Goal: Task Accomplishment & Management: Manage account settings

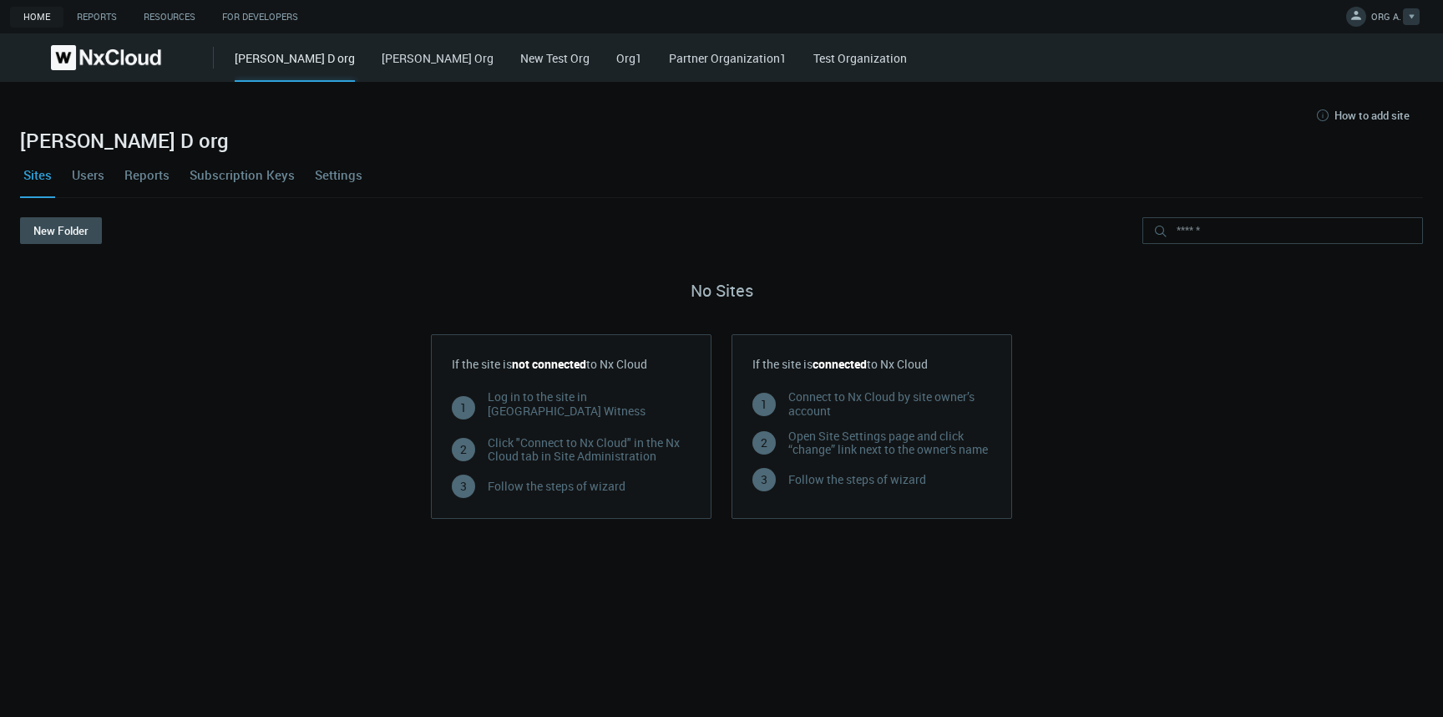
click at [1385, 21] on span "ORG A." at bounding box center [1386, 19] width 30 height 19
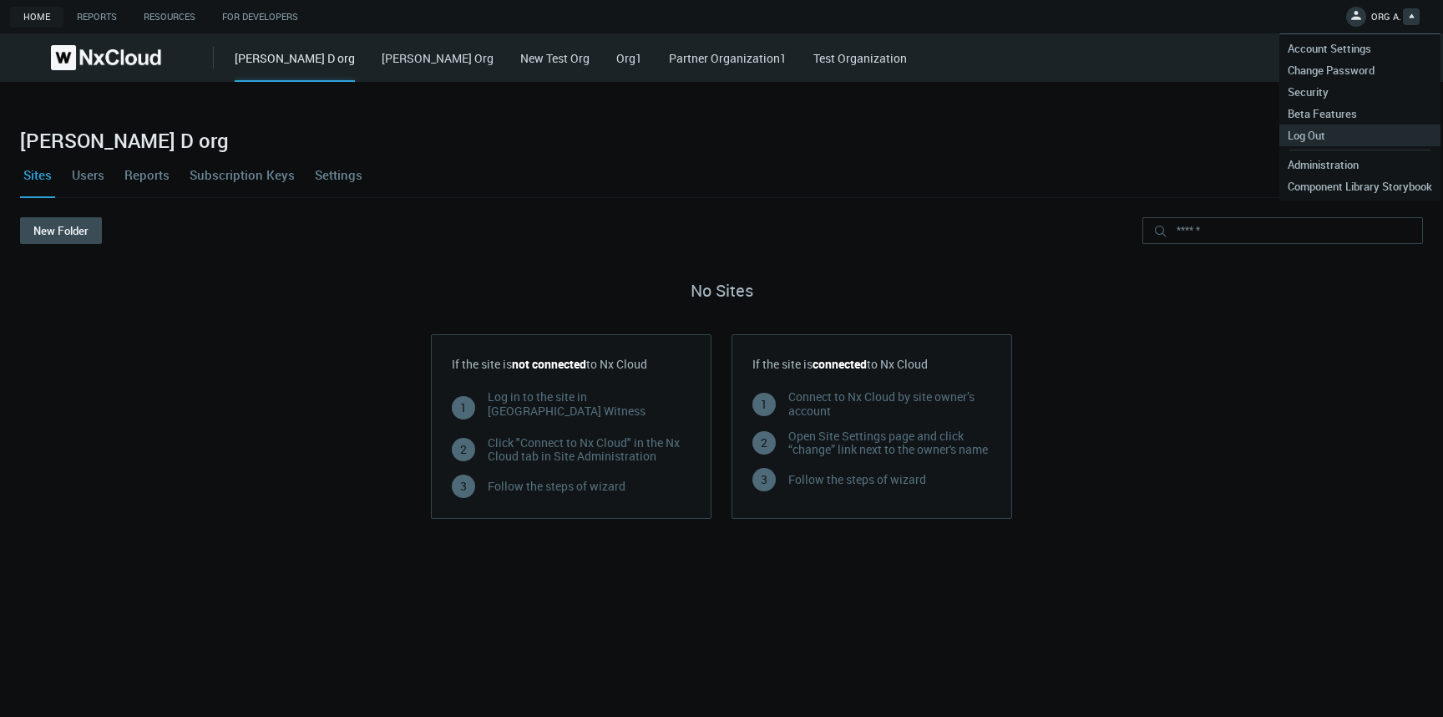
click at [1318, 137] on span "Log Out" at bounding box center [1306, 135] width 54 height 15
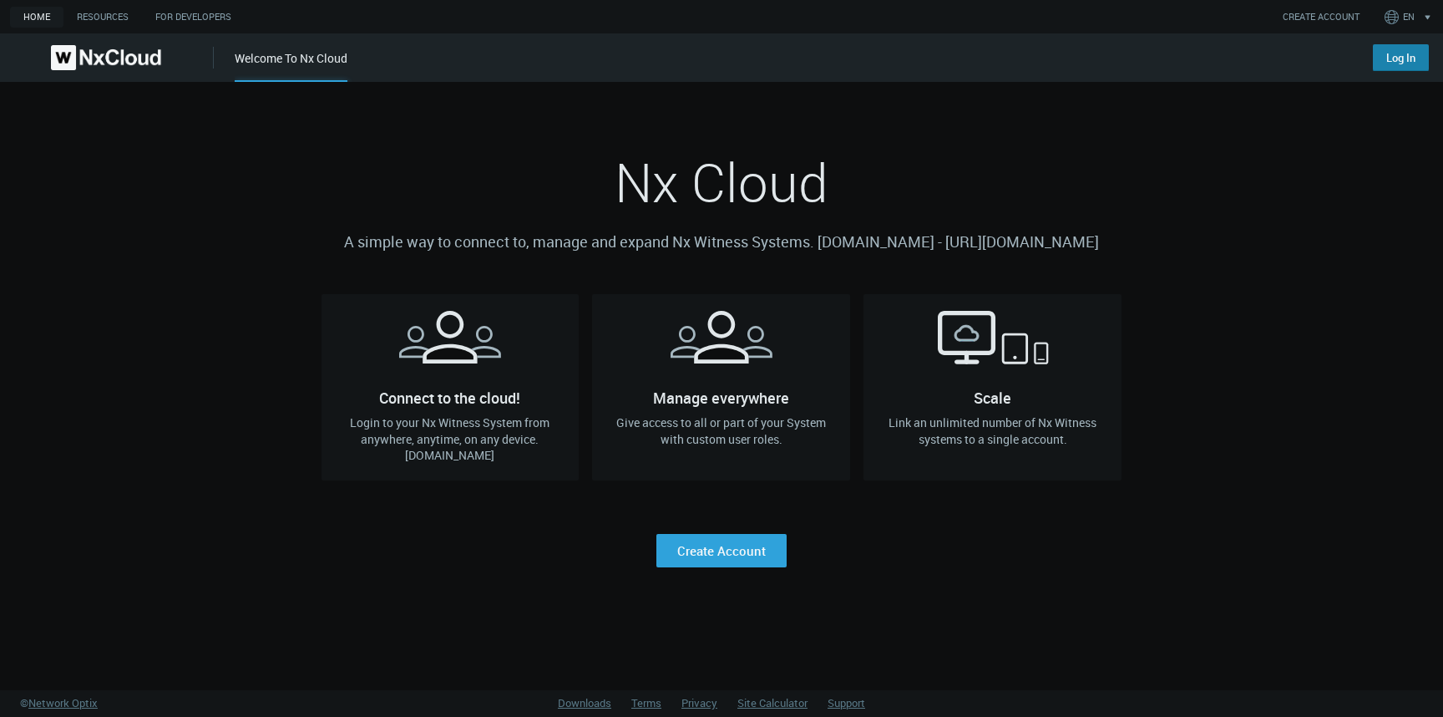
click at [1397, 56] on link "Log In" at bounding box center [1401, 57] width 56 height 27
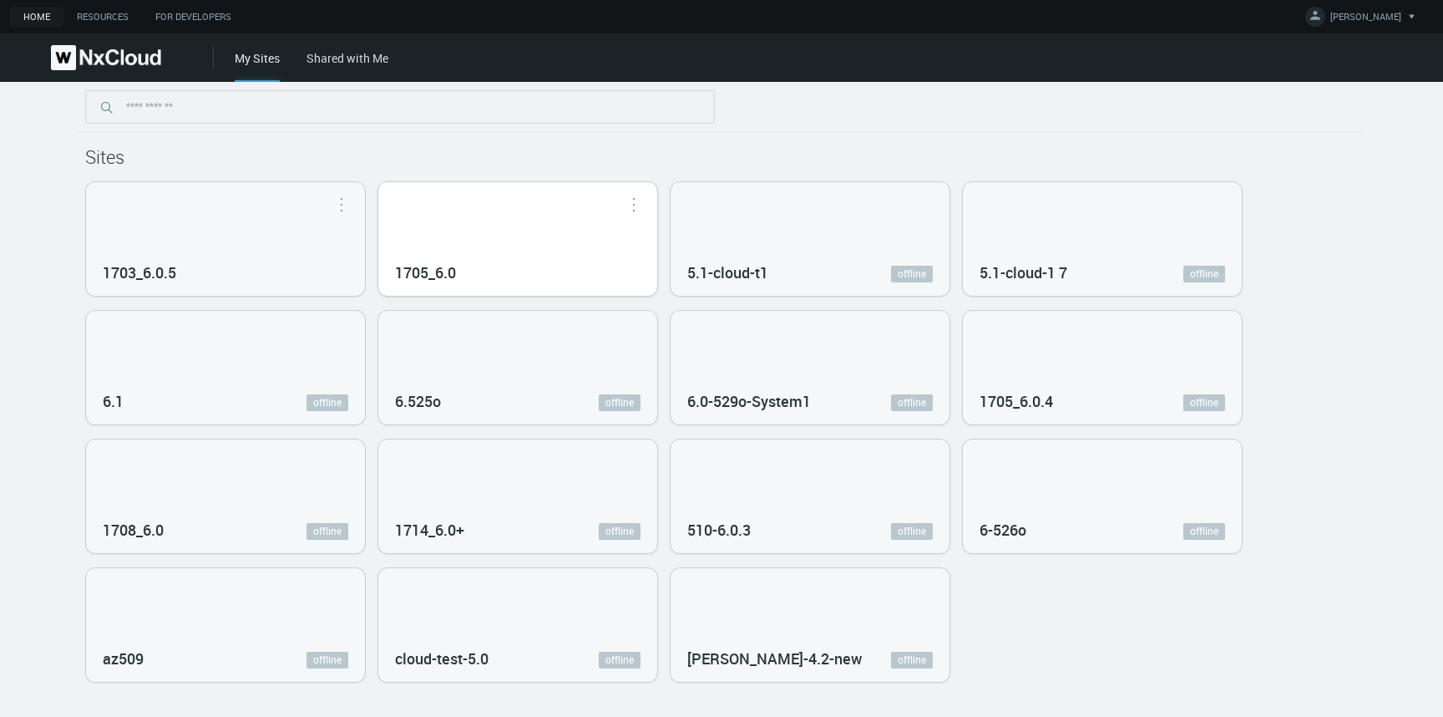
click at [515, 265] on div "1705_6.0" at bounding box center [518, 271] width 246 height 30
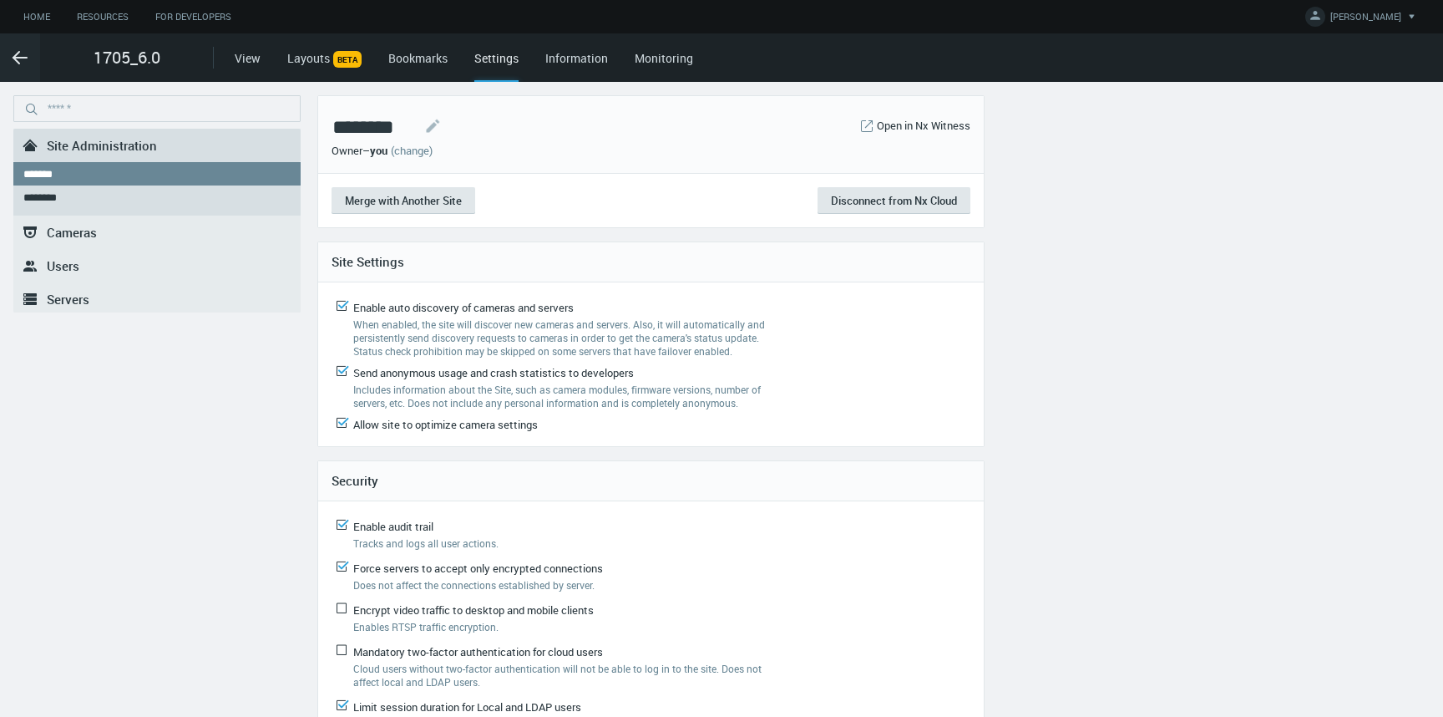
click at [80, 293] on span "Servers" at bounding box center [68, 299] width 43 height 17
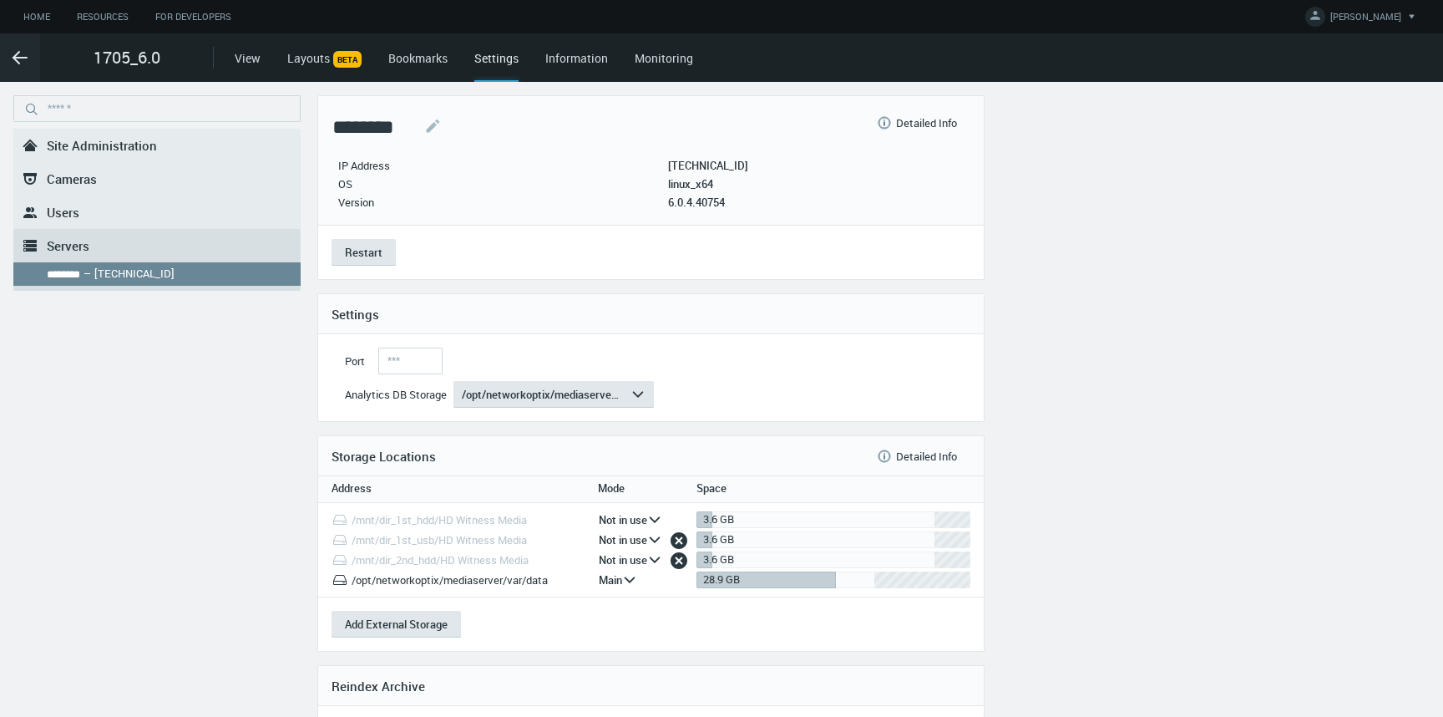
click at [716, 168] on p "[TECHNICAL_ID]" at bounding box center [708, 165] width 80 height 13
copy p "[TECHNICAL_ID]"
click at [114, 135] on link ".st0{fill-rule:evenodd;clip-rule:evenodd;fill:#2B383F;} Site Administration" at bounding box center [156, 145] width 287 height 33
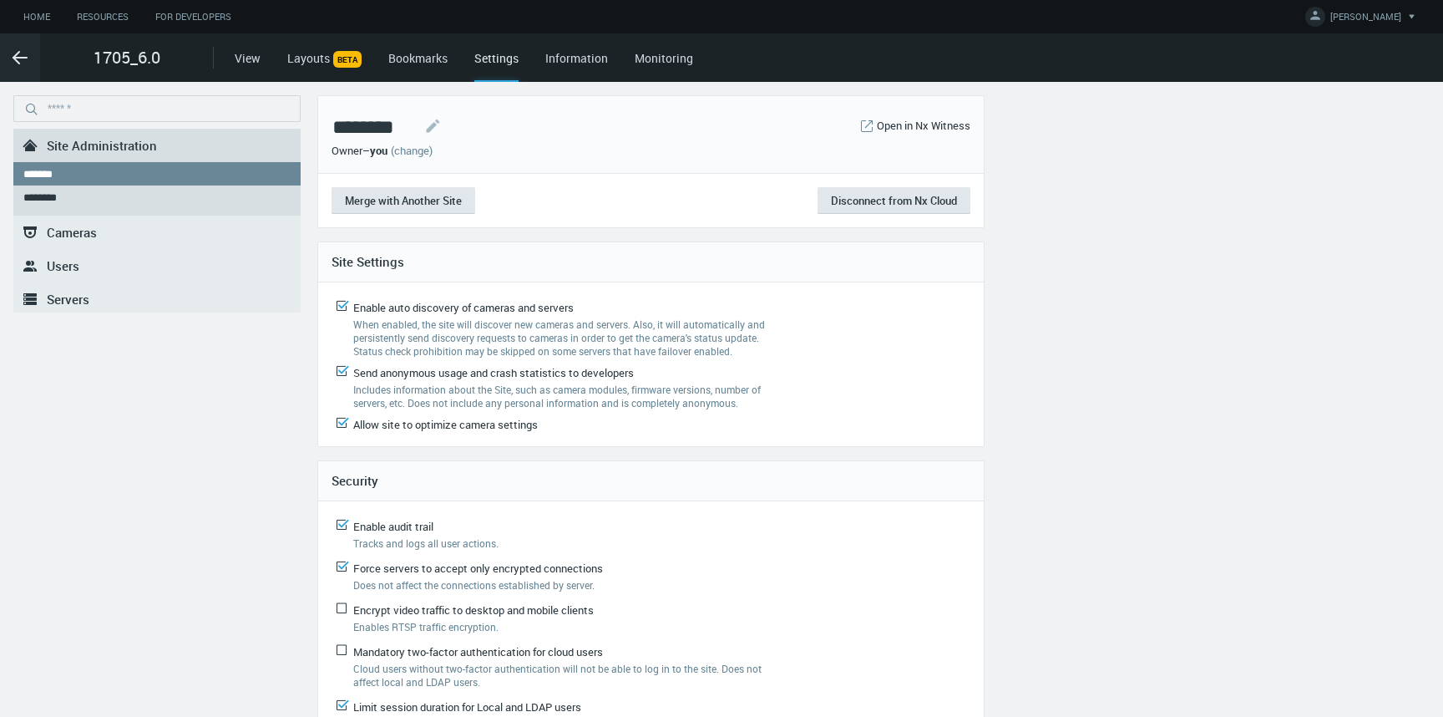
click at [47, 294] on span "Servers" at bounding box center [68, 299] width 43 height 17
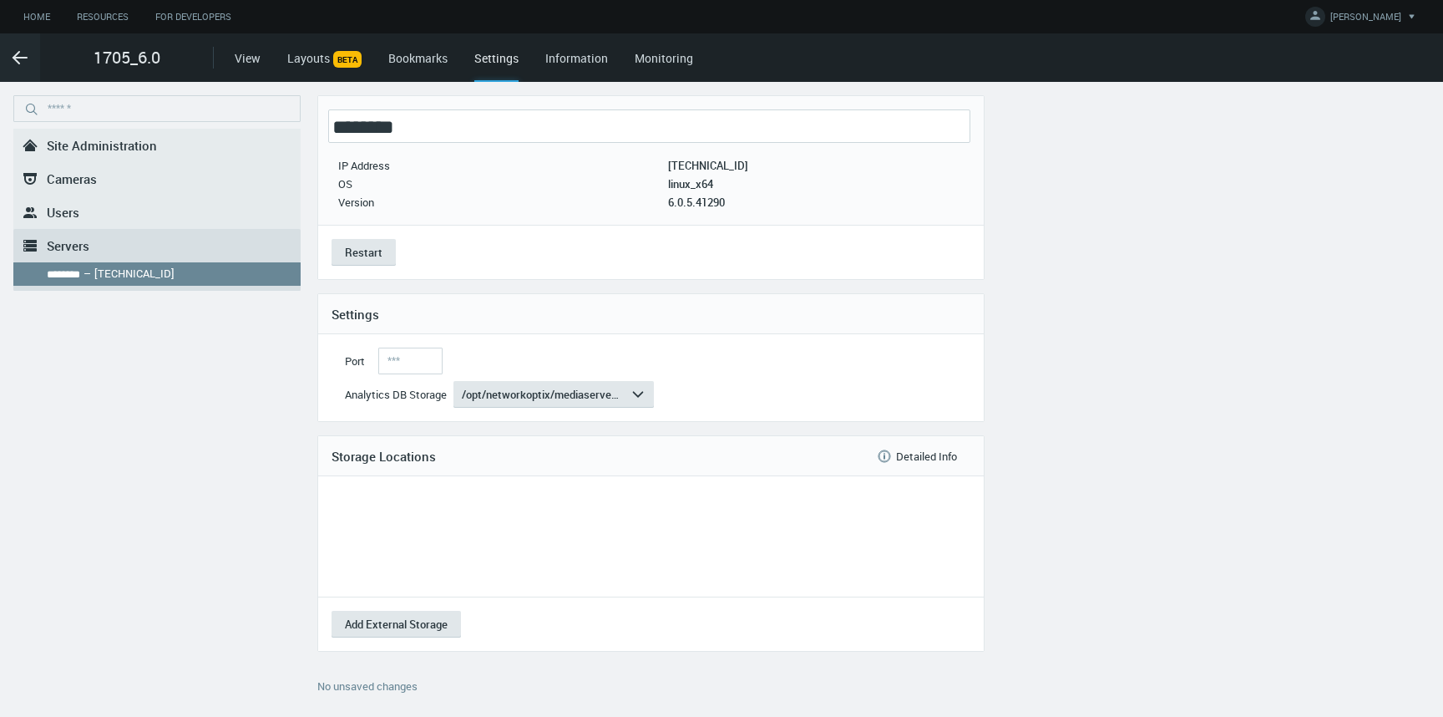
click at [418, 123] on nx-text-editable "********" at bounding box center [649, 125] width 642 height 33
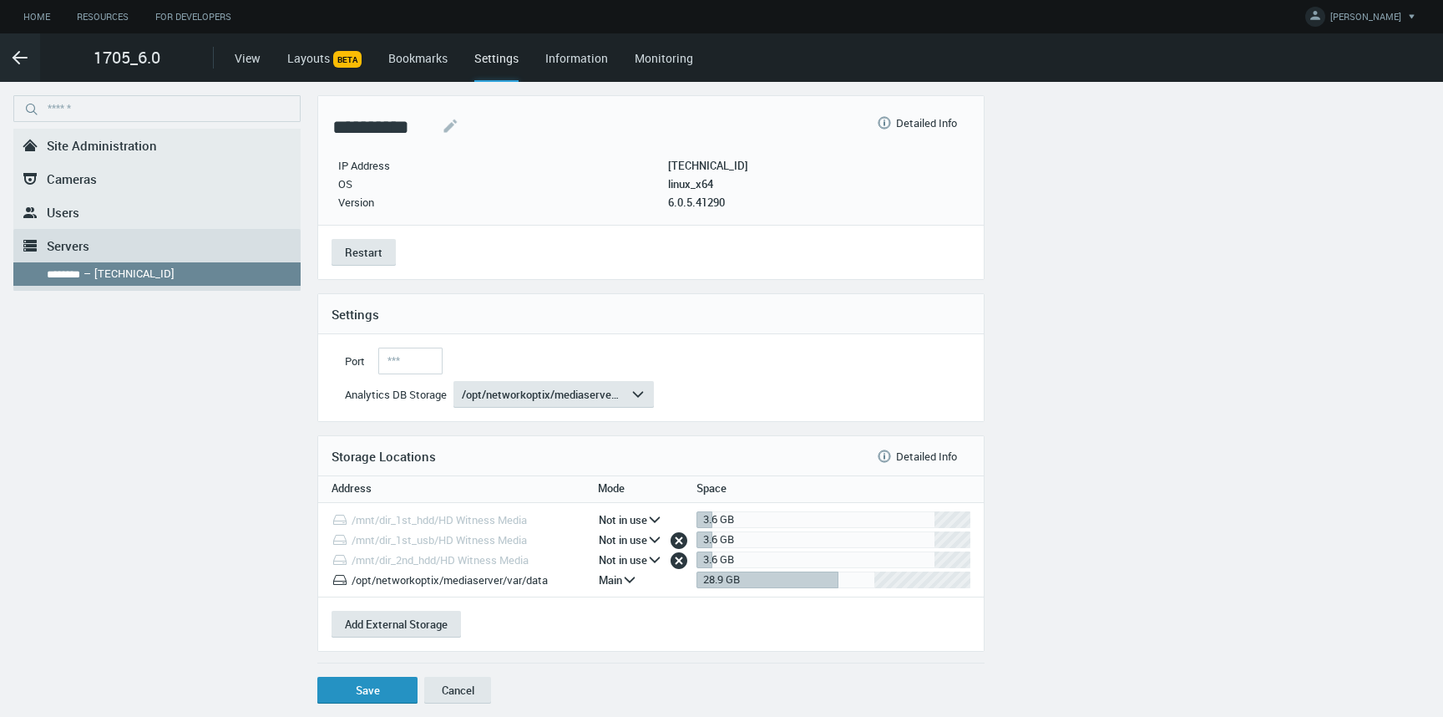
click at [373, 690] on button "Save" at bounding box center [367, 689] width 100 height 27
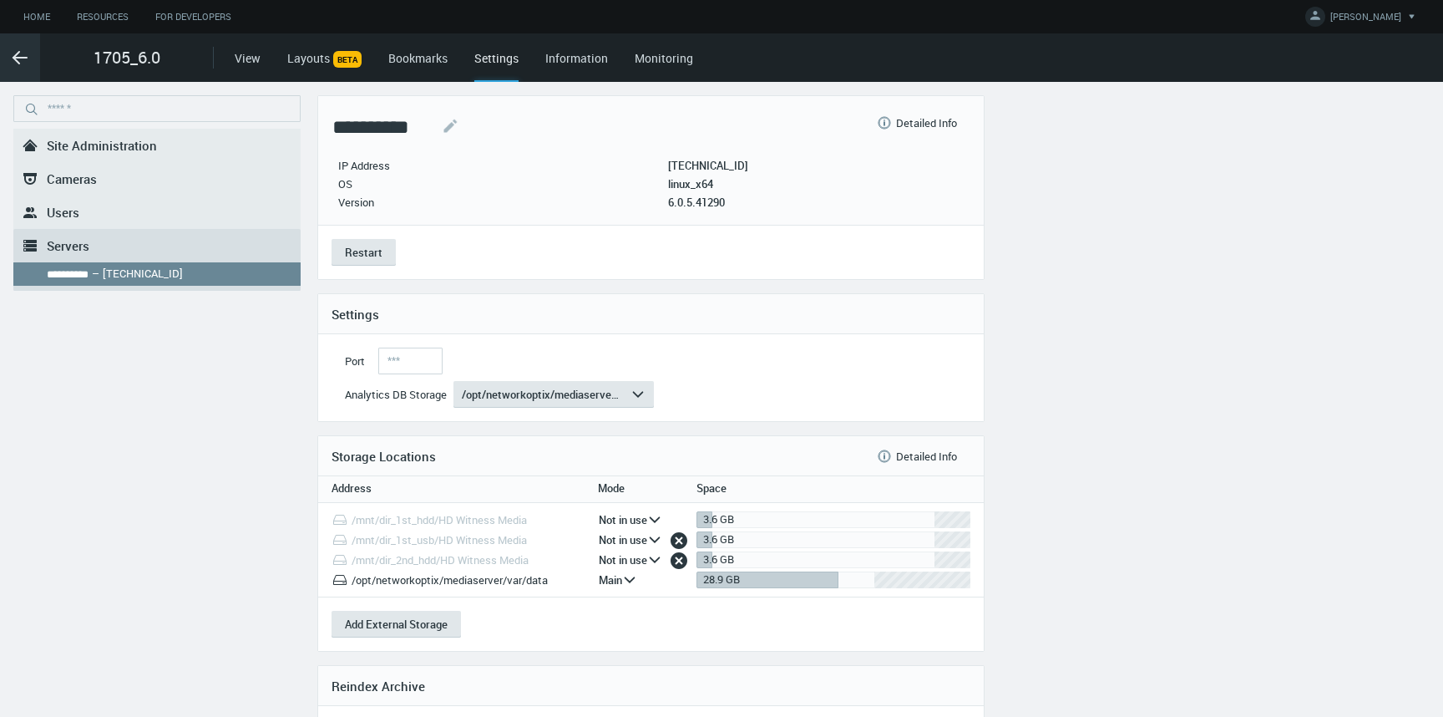
click at [27, 58] on line at bounding box center [19, 58] width 13 height 0
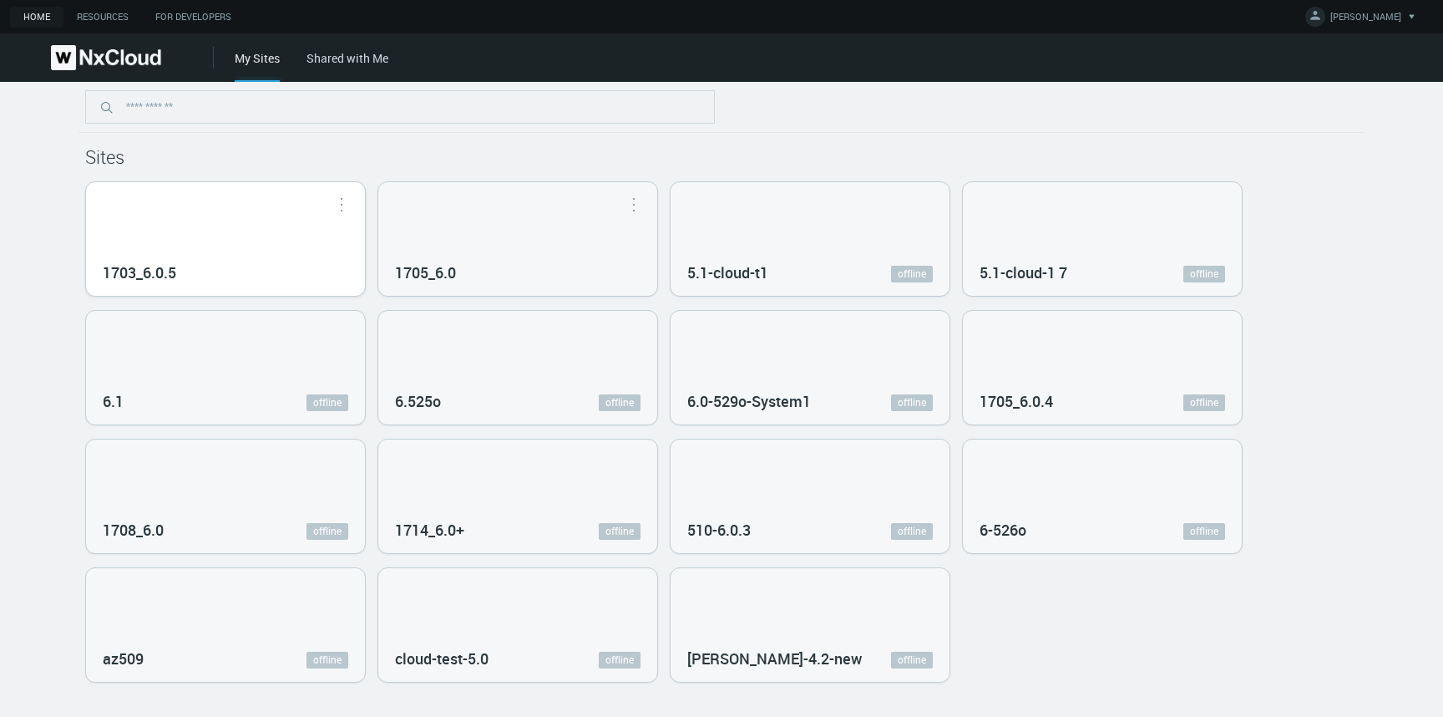
click at [237, 210] on div "1703_6.0.5" at bounding box center [225, 239] width 279 height 114
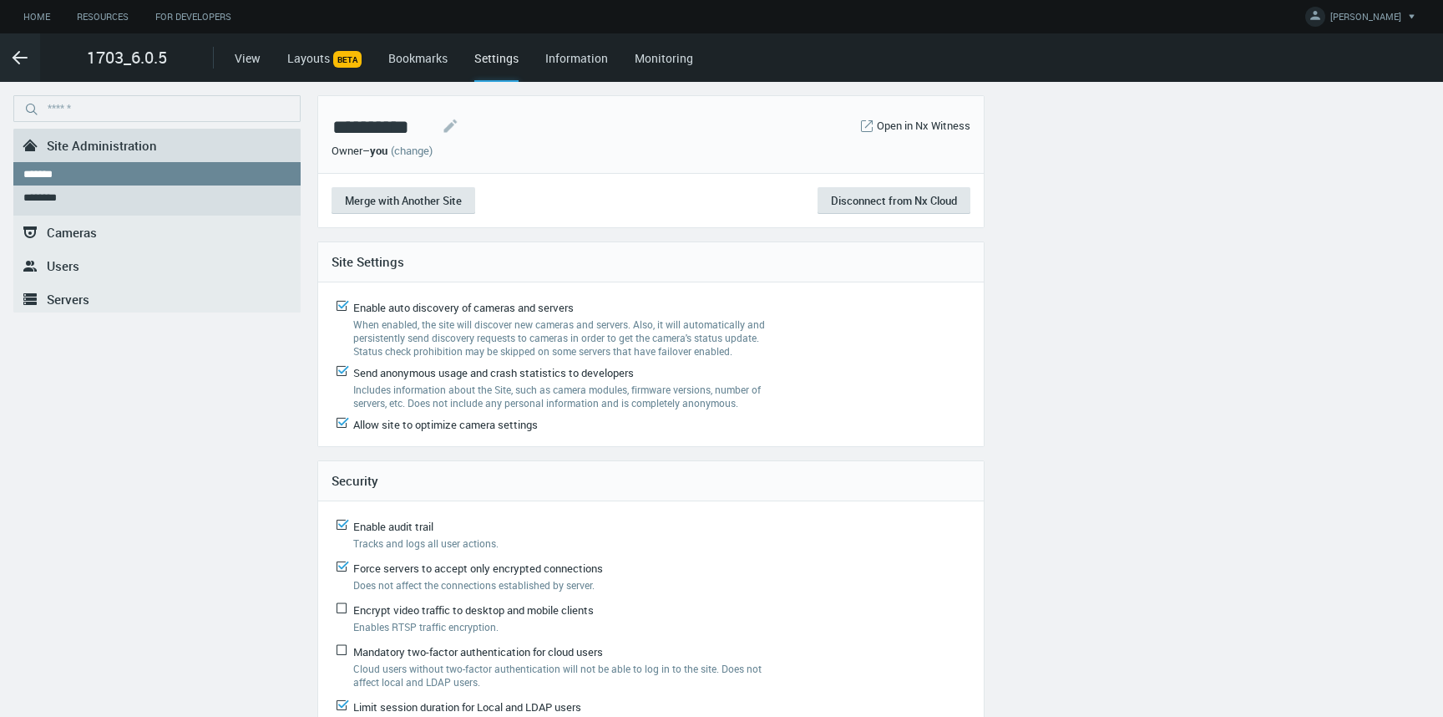
click at [75, 303] on span "Servers" at bounding box center [68, 299] width 43 height 17
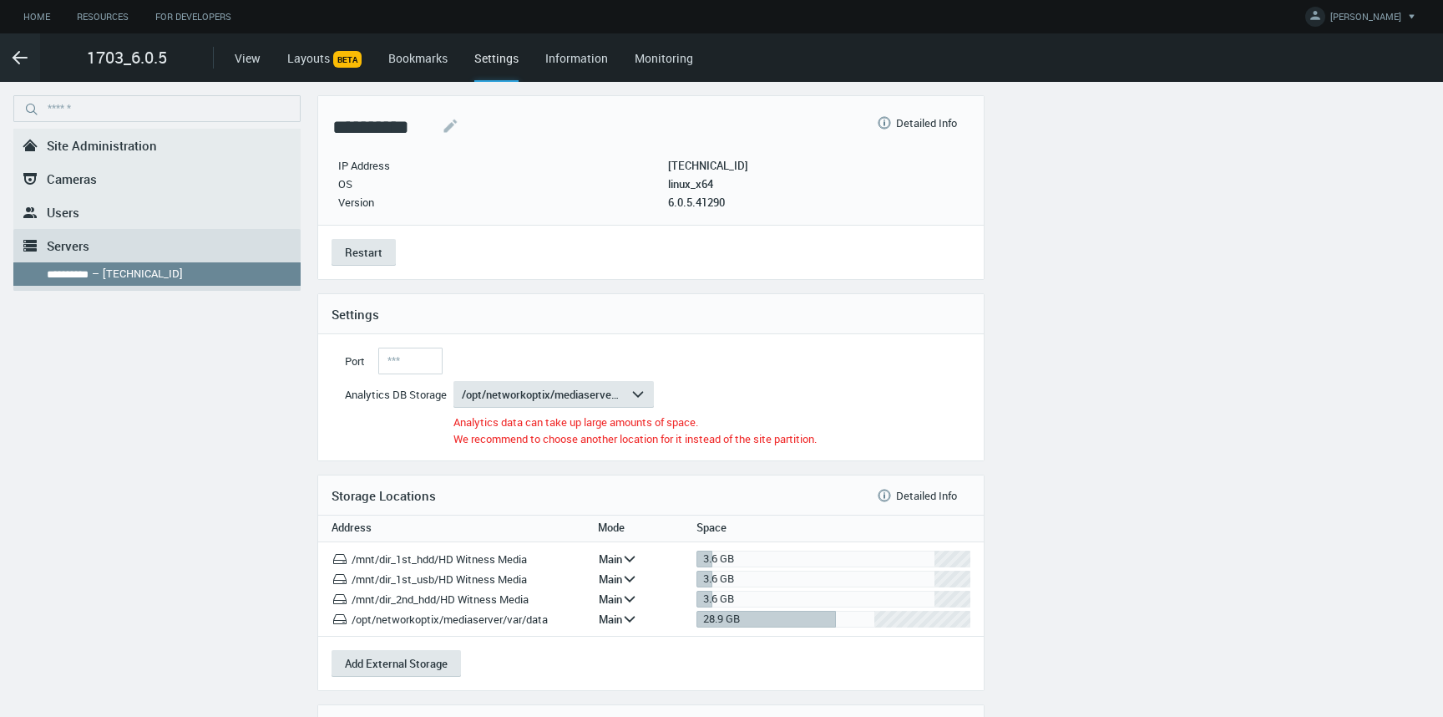
click at [53, 138] on span "Site Administration" at bounding box center [102, 145] width 110 height 17
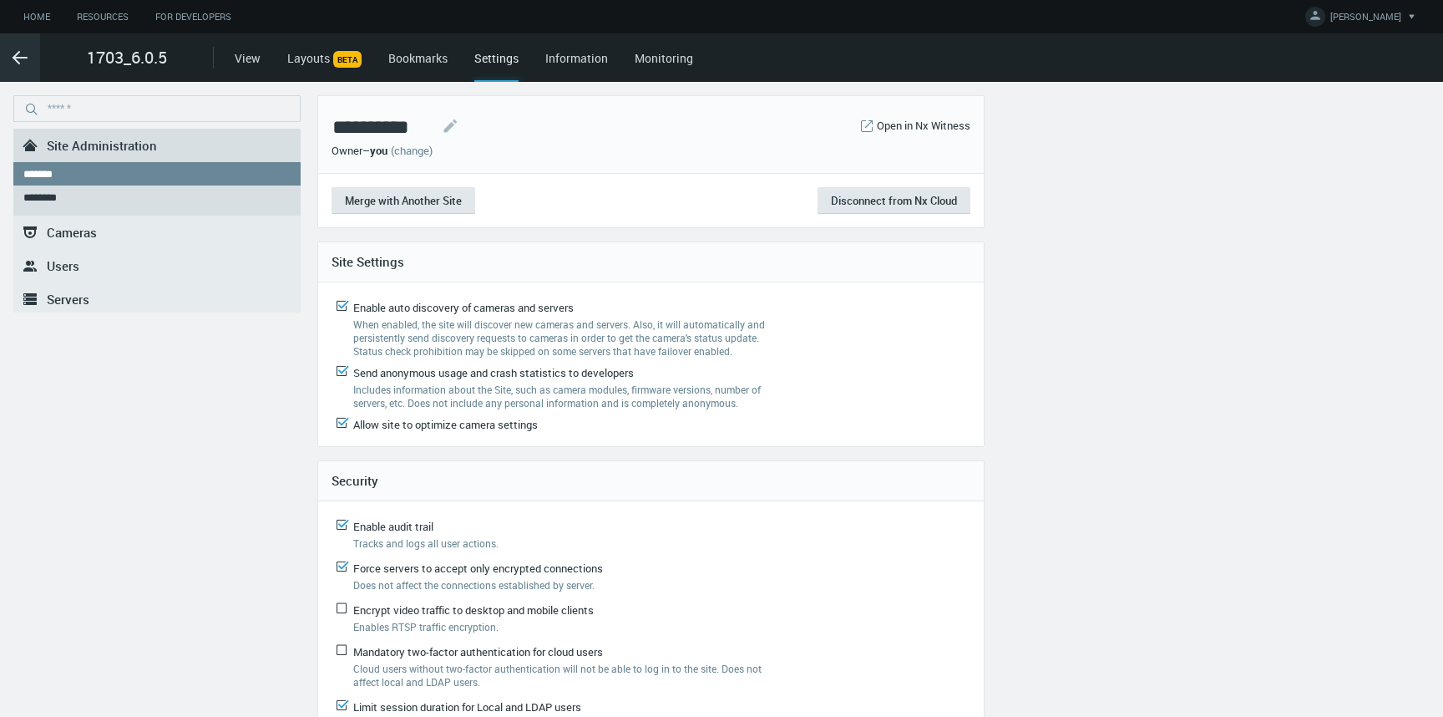
click at [21, 56] on icon ".arrow {fill-rule:evenodd;clip-rule:evenodd;fill:none;stroke:var(--btn-arrow-co…" at bounding box center [20, 58] width 20 height 20
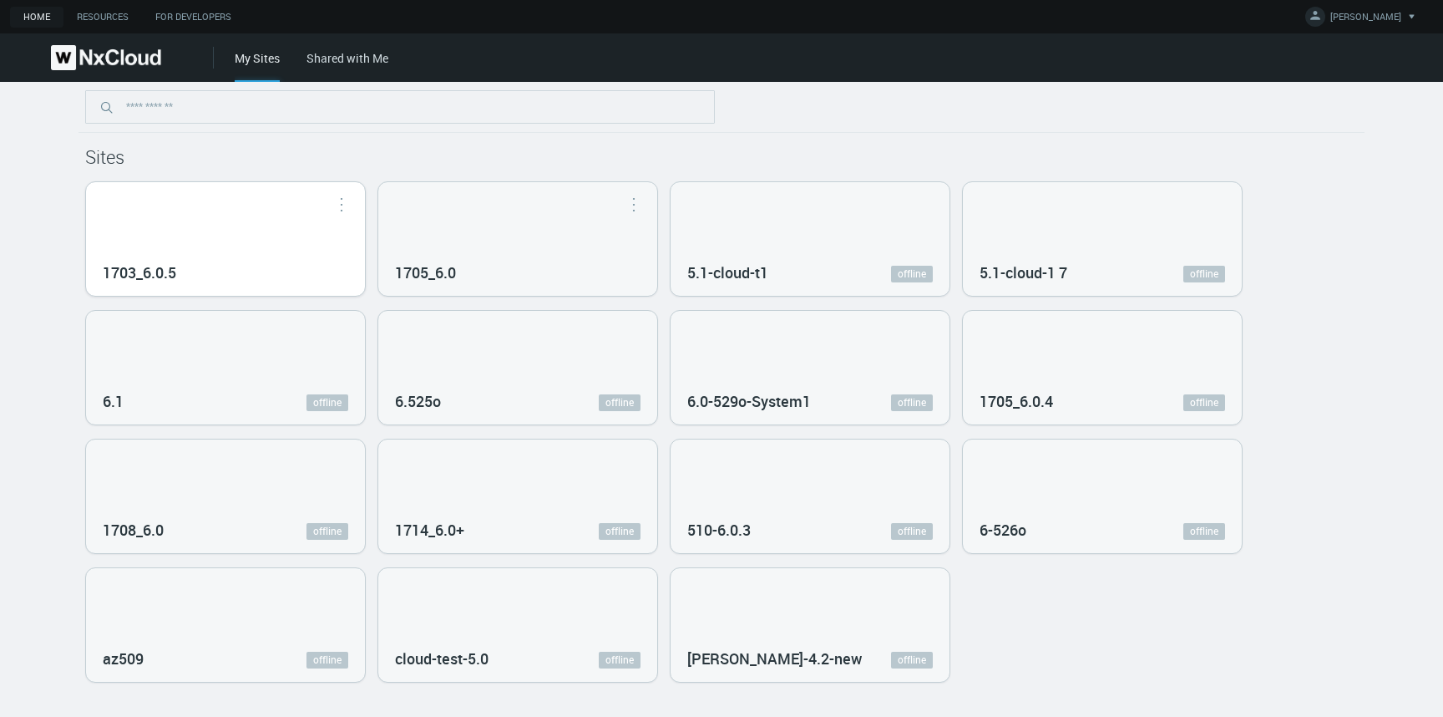
click at [342, 202] on button "button" at bounding box center [341, 203] width 27 height 17
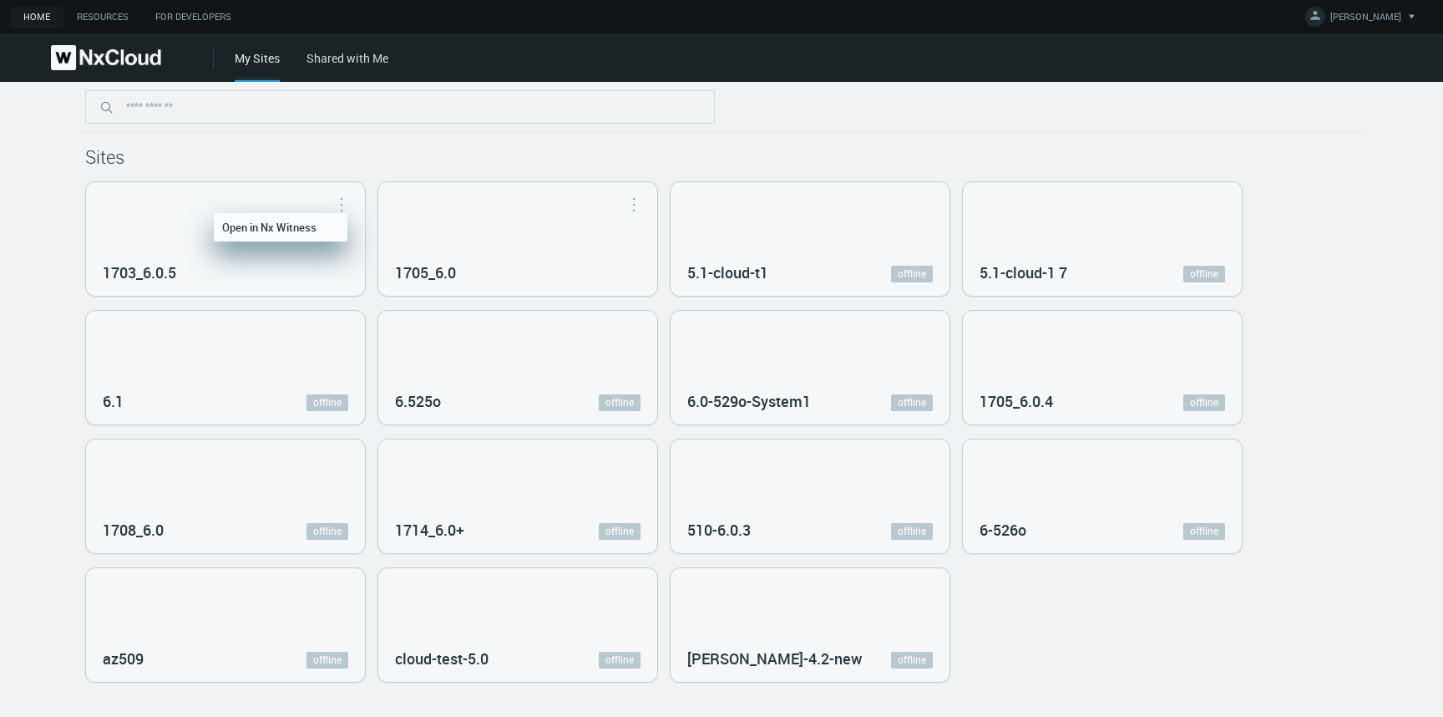
click at [189, 225] on div "1703_6.0.5" at bounding box center [225, 239] width 279 height 114
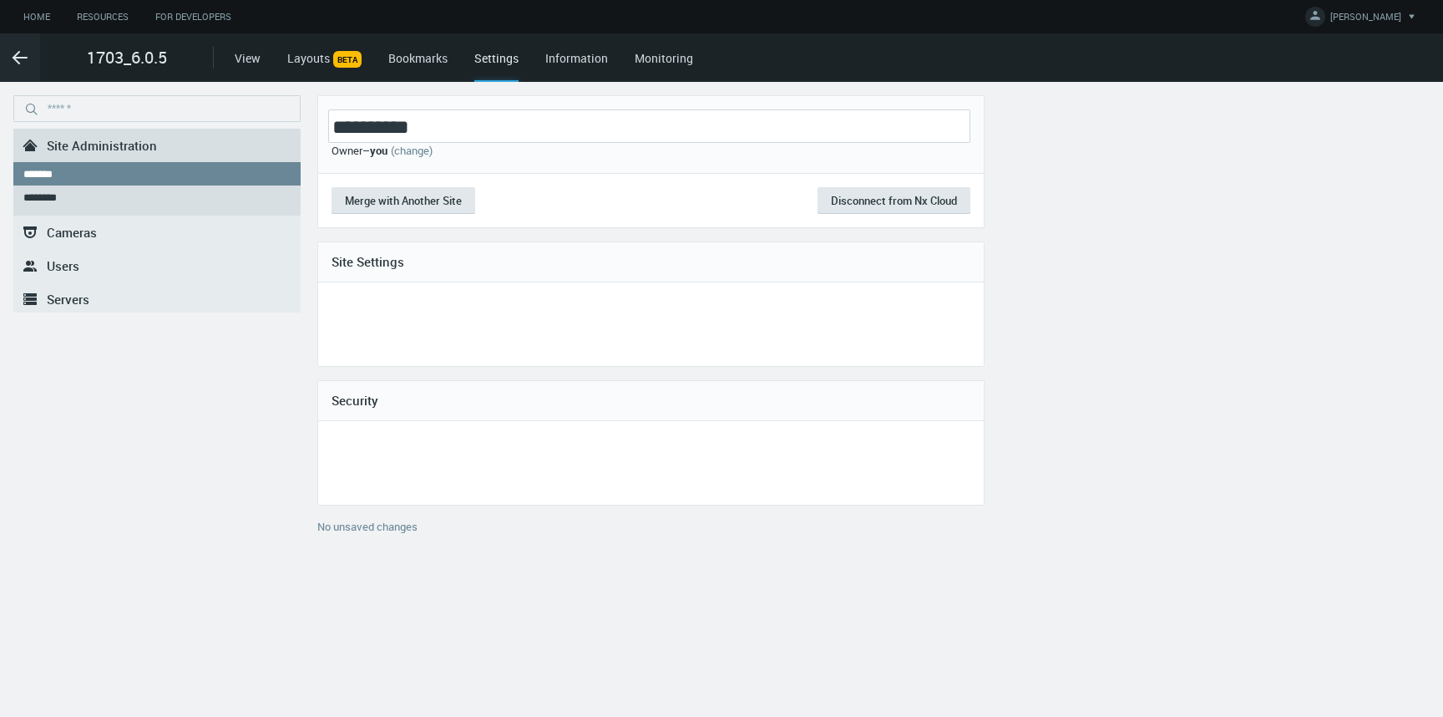
click at [367, 121] on nx-text-editable "**********" at bounding box center [649, 125] width 642 height 33
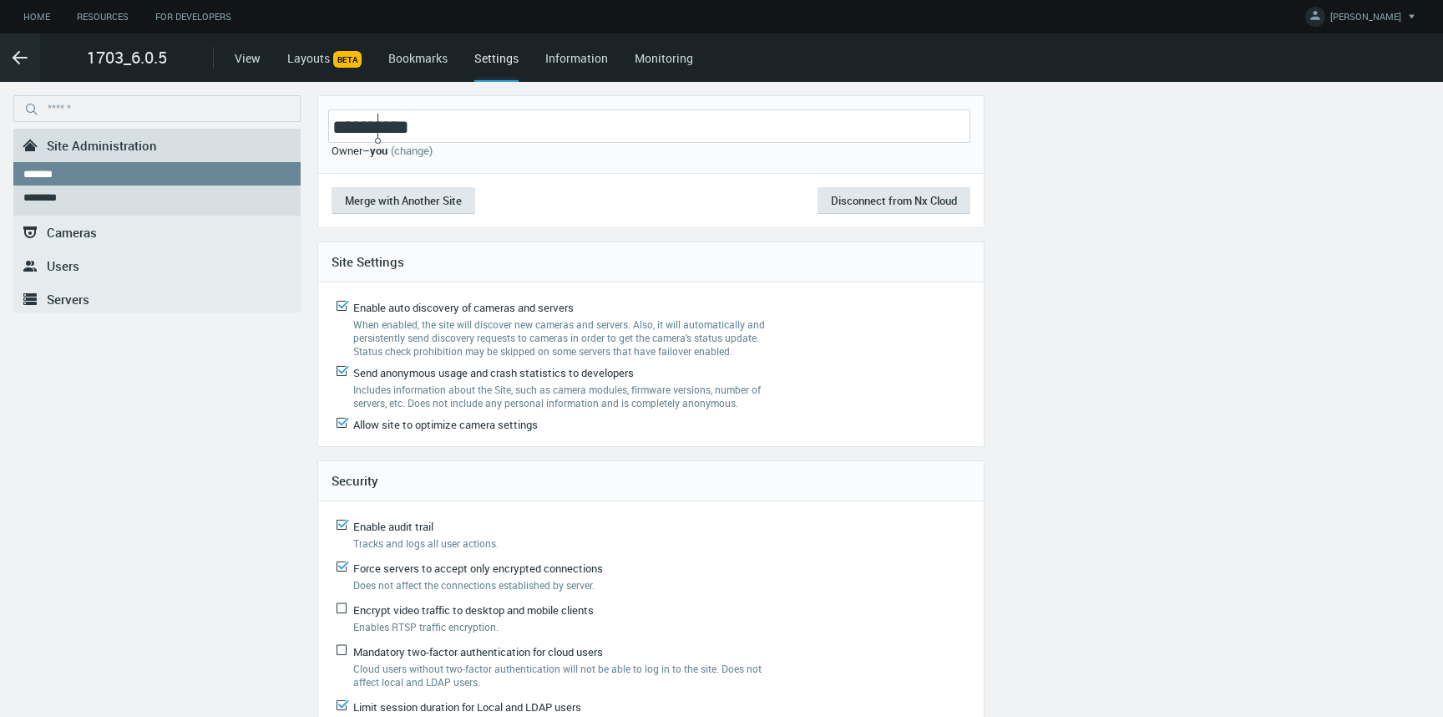
click at [373, 123] on nx-text-editable "**********" at bounding box center [649, 125] width 642 height 33
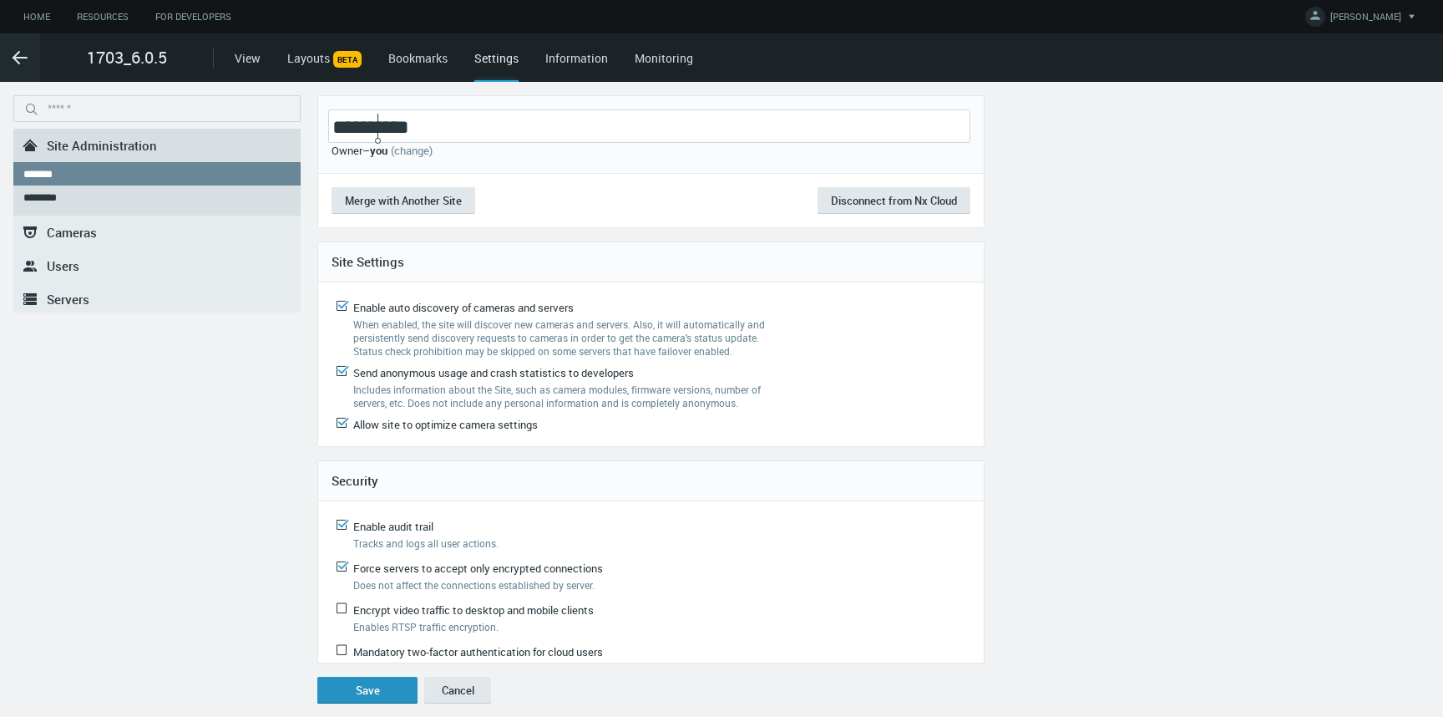
click at [367, 676] on button "Save" at bounding box center [367, 689] width 100 height 27
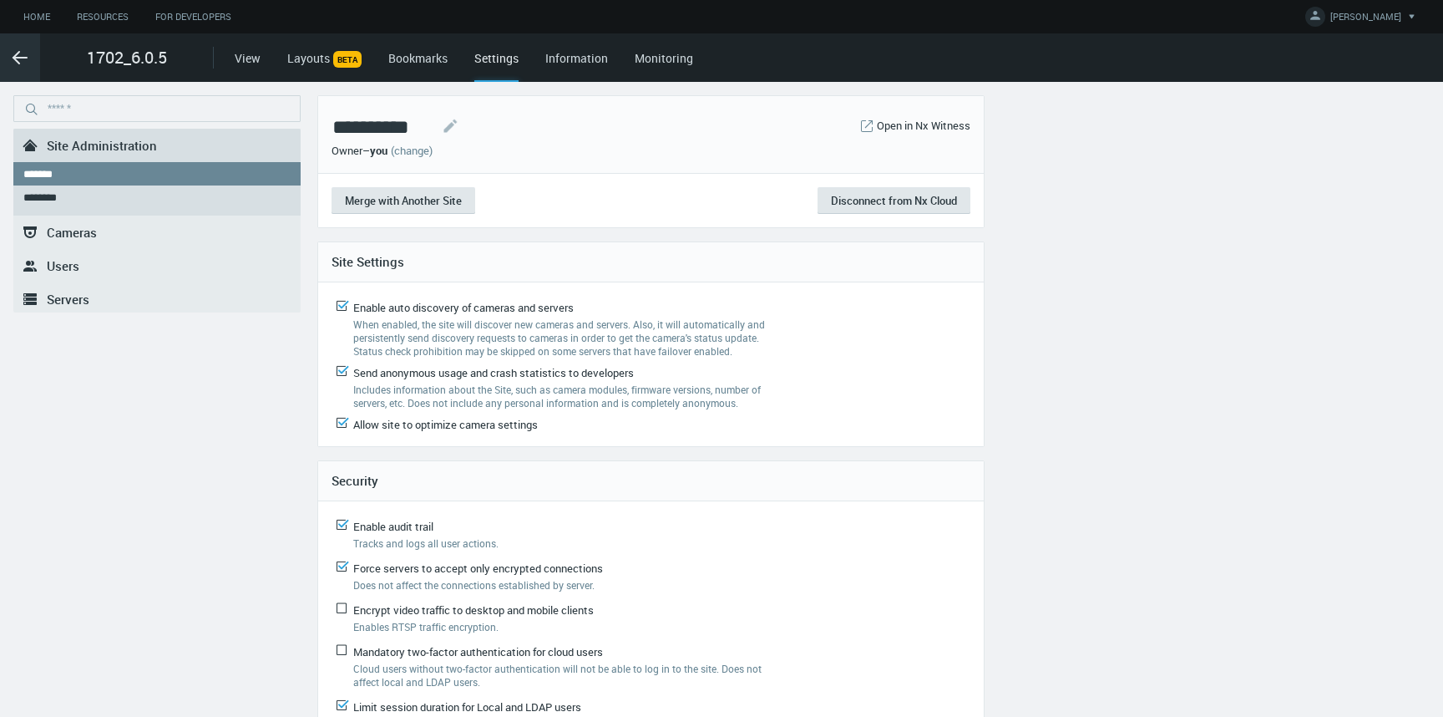
click at [16, 62] on icon ".arrow {fill-rule:evenodd;clip-rule:evenodd;fill:none;stroke:var(--btn-arrow-co…" at bounding box center [20, 58] width 20 height 20
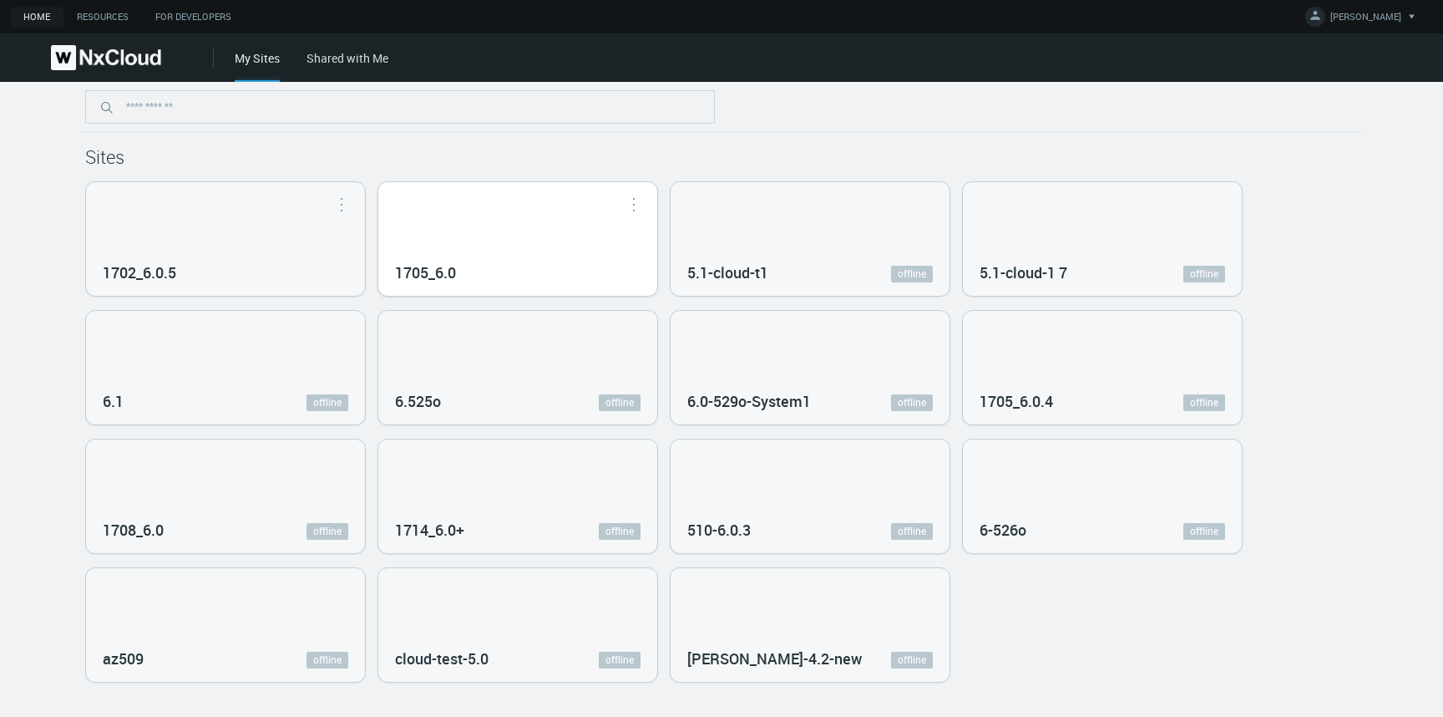
click at [563, 230] on div "1705_6.0" at bounding box center [517, 239] width 279 height 114
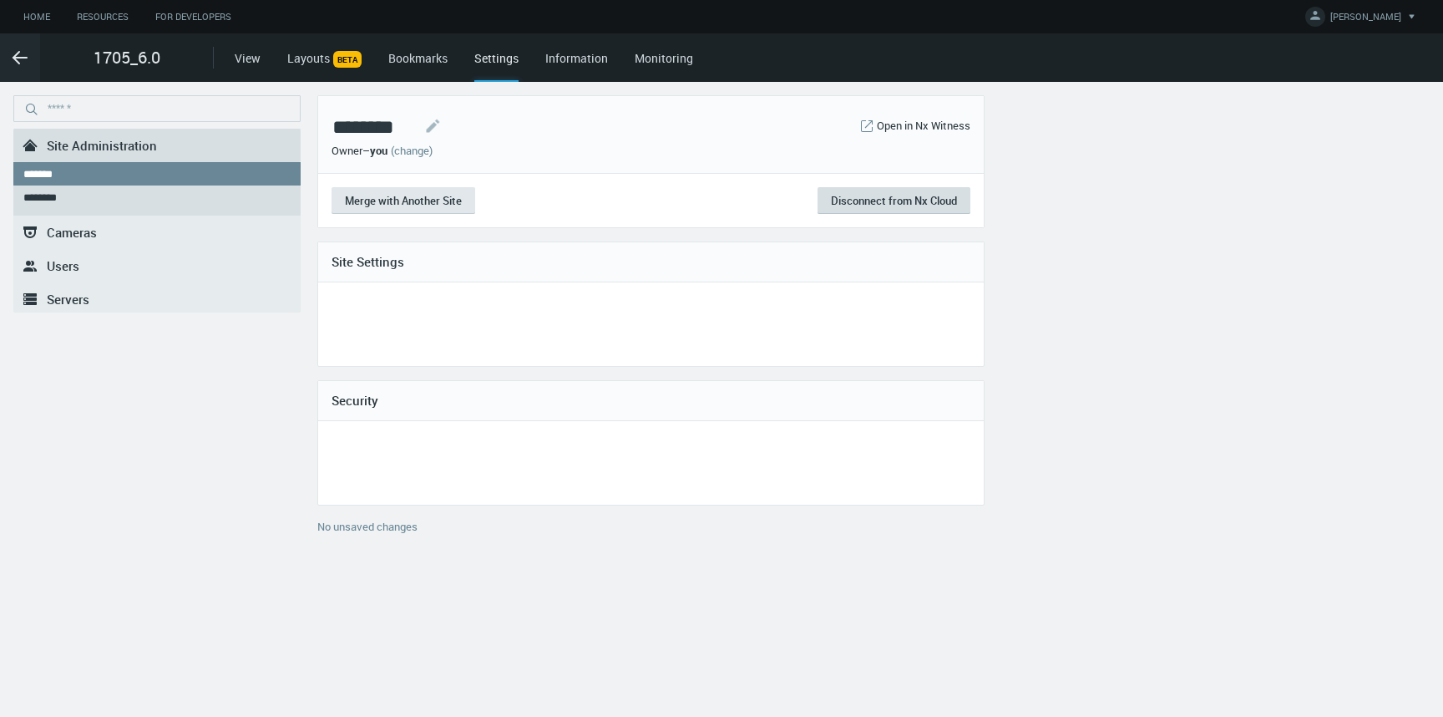
click at [869, 197] on button "Disconnect from Nx Cloud" at bounding box center [894, 200] width 153 height 27
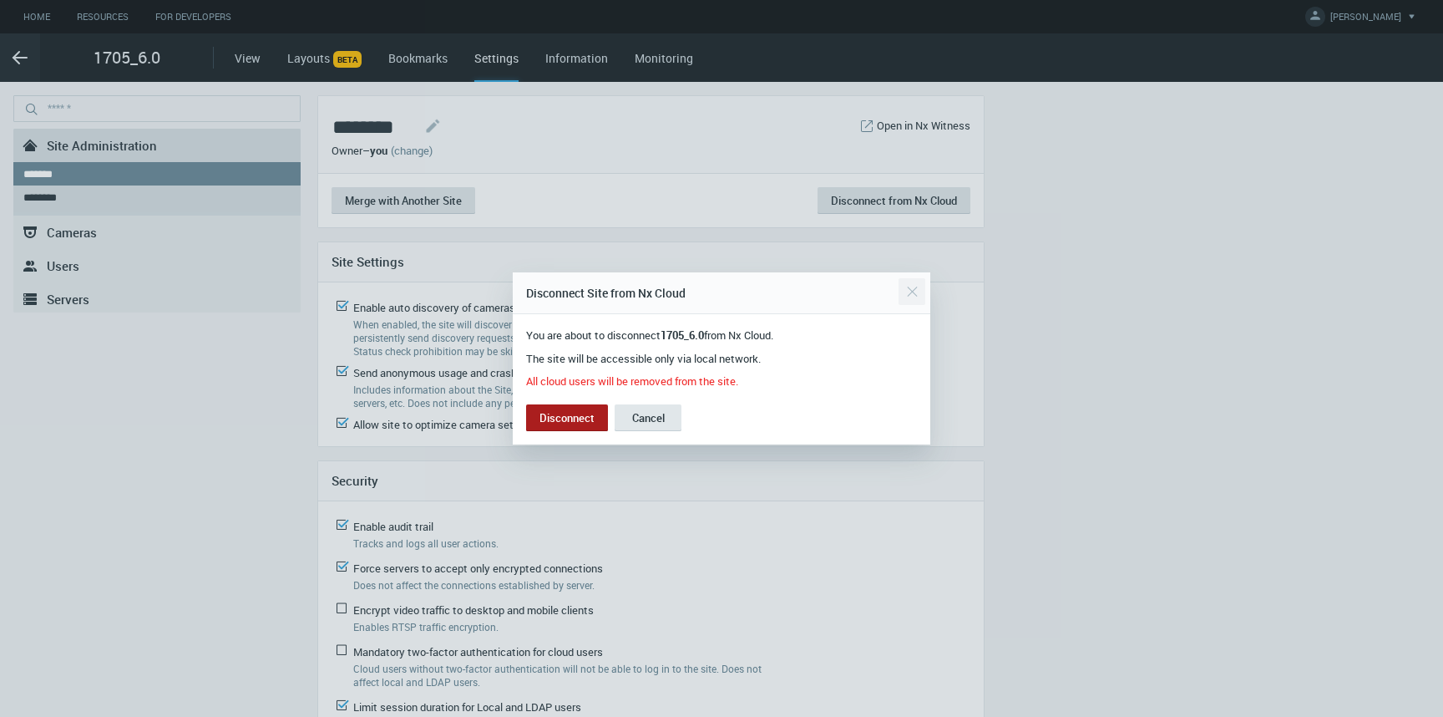
click at [909, 286] on div "Close" at bounding box center [912, 291] width 27 height 33
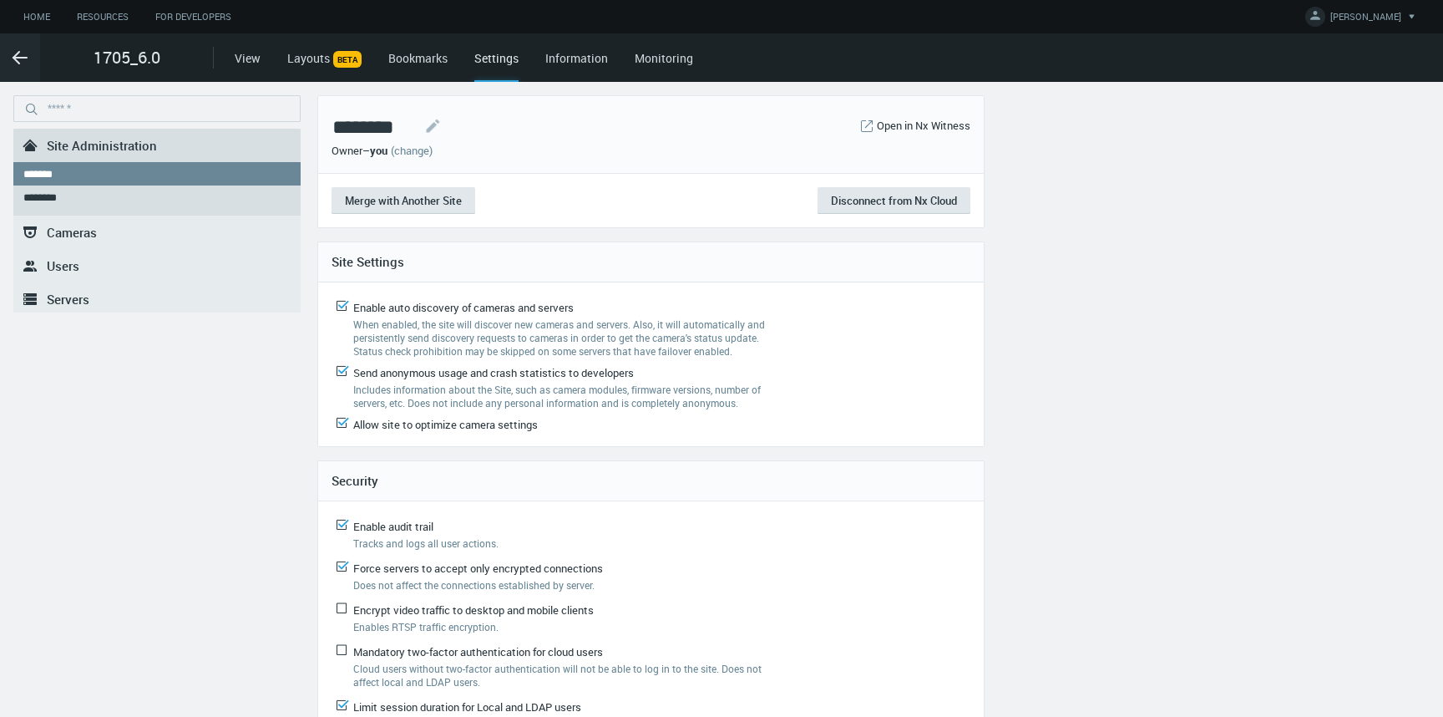
click at [109, 293] on link ".st0{fill-rule:evenodd;clip-rule:evenodd;fill:#2B383F;} Servers" at bounding box center [156, 298] width 287 height 33
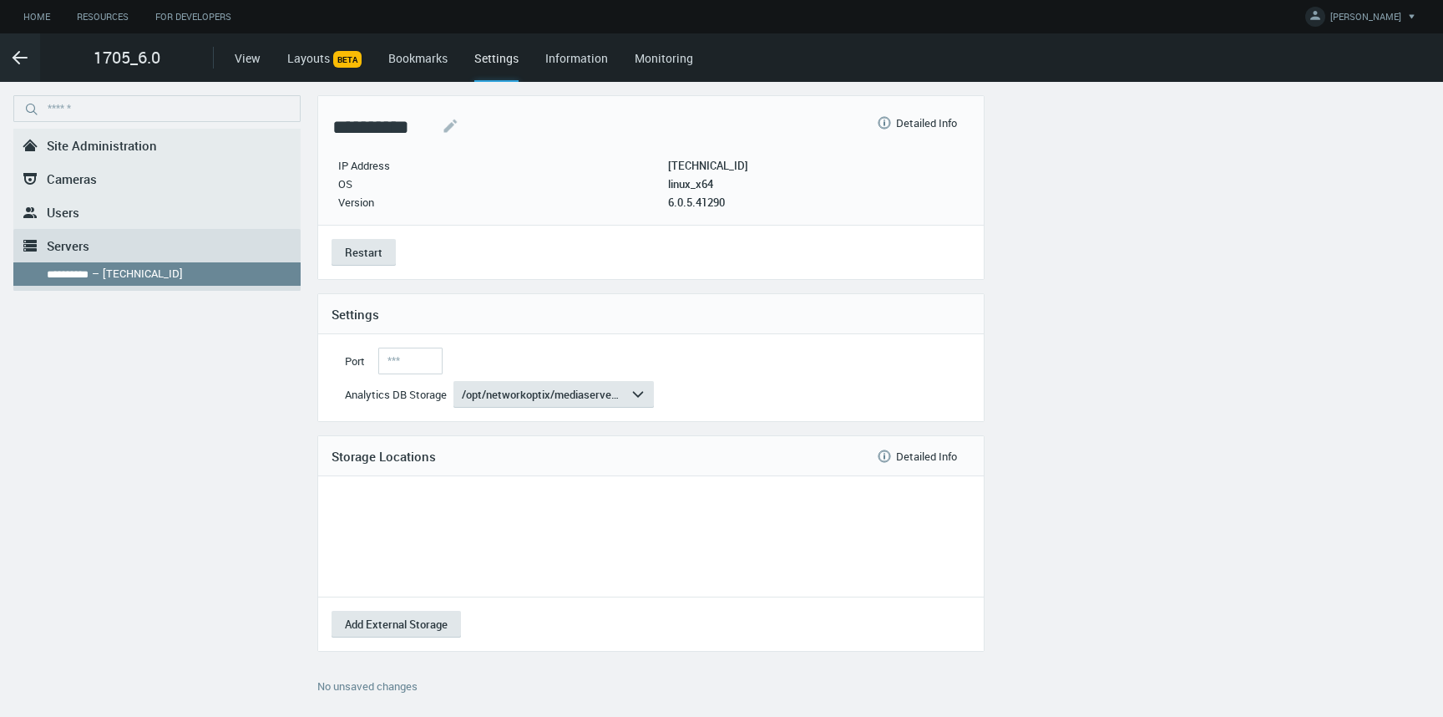
click at [730, 159] on p "172.20.55.181" at bounding box center [708, 165] width 80 height 13
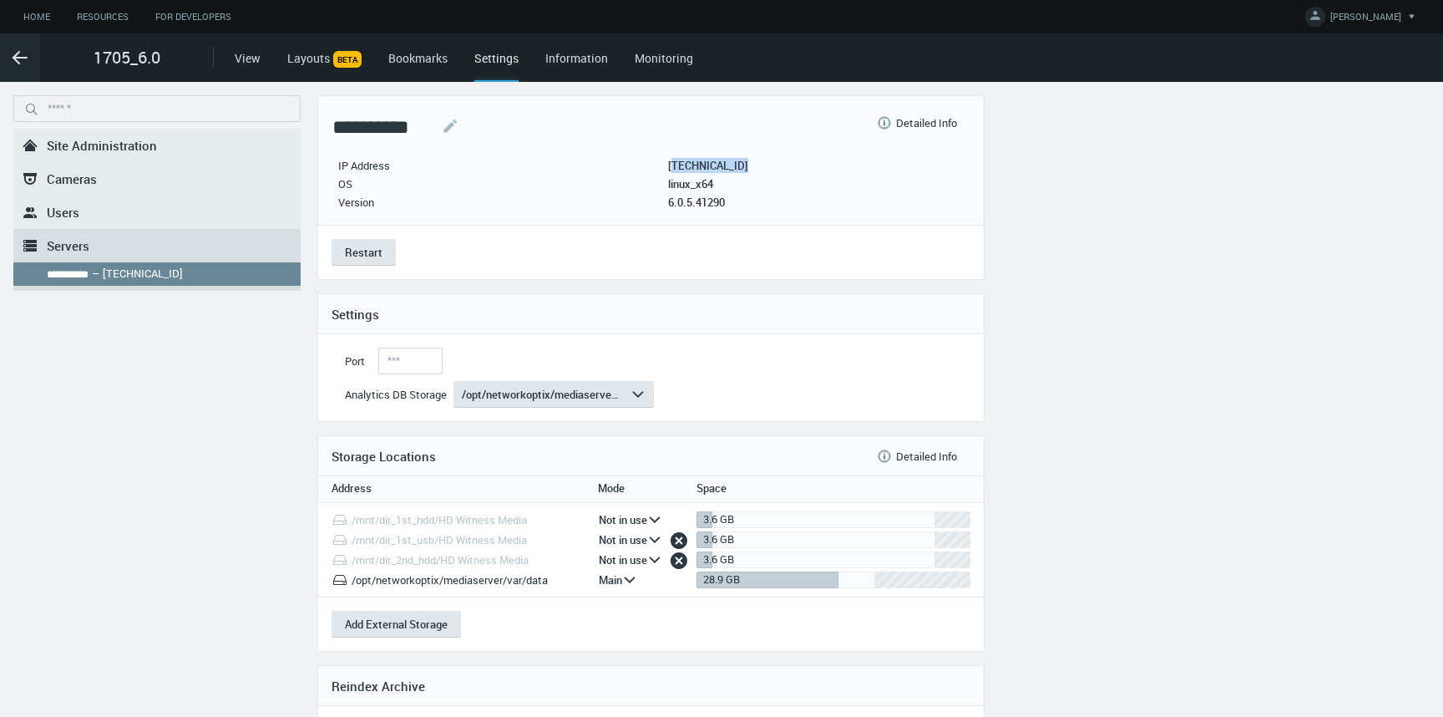
copy p "172.20.55.181"
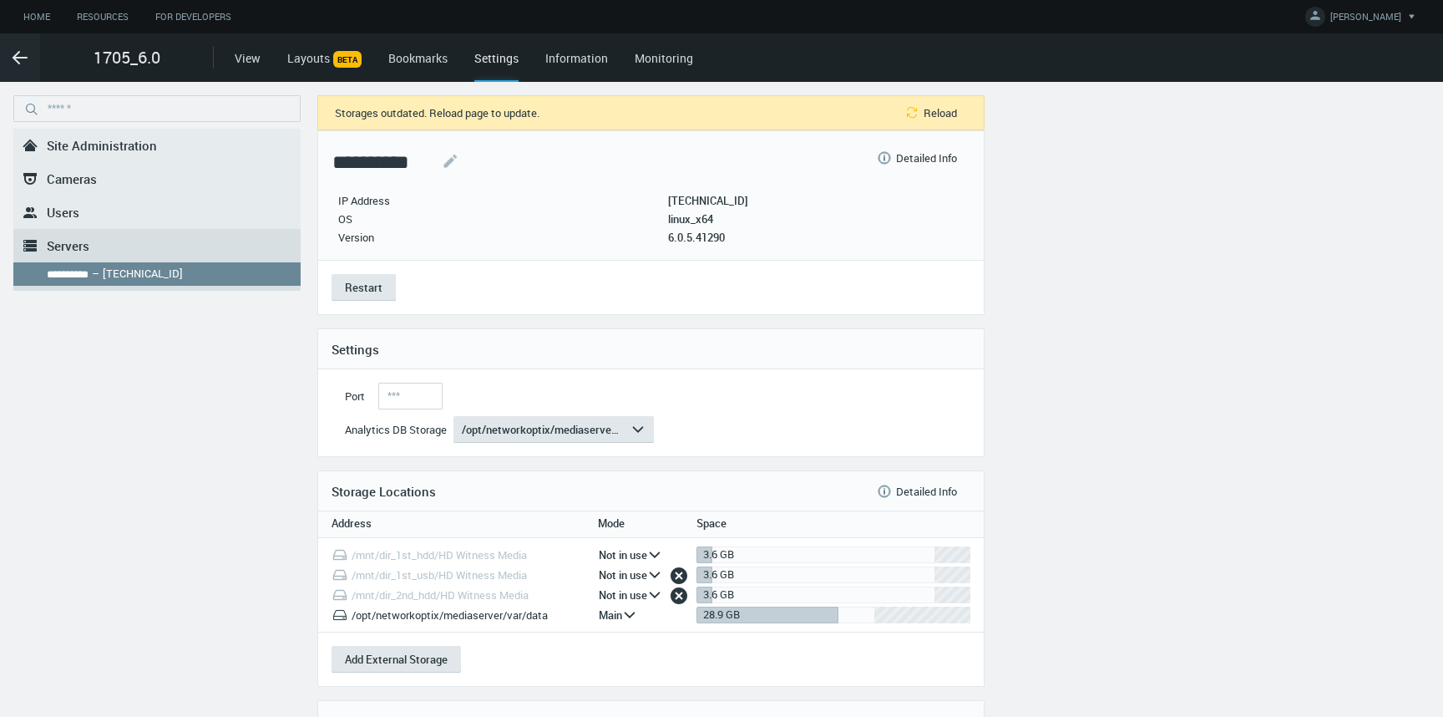
click at [72, 125] on nx-menu "**********" at bounding box center [156, 405] width 287 height 621
click at [75, 141] on span "Site Administration" at bounding box center [102, 145] width 110 height 17
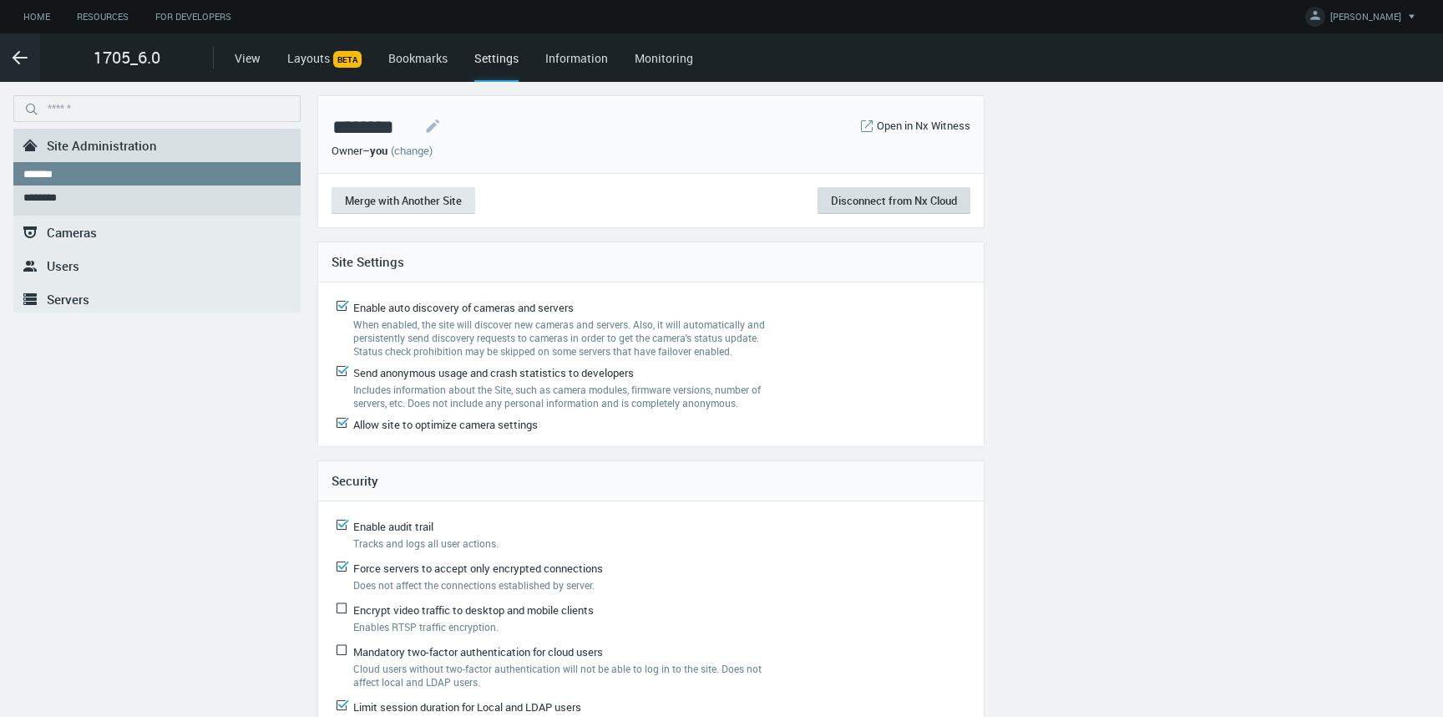
click at [884, 205] on button "Disconnect from Nx Cloud" at bounding box center [894, 200] width 153 height 27
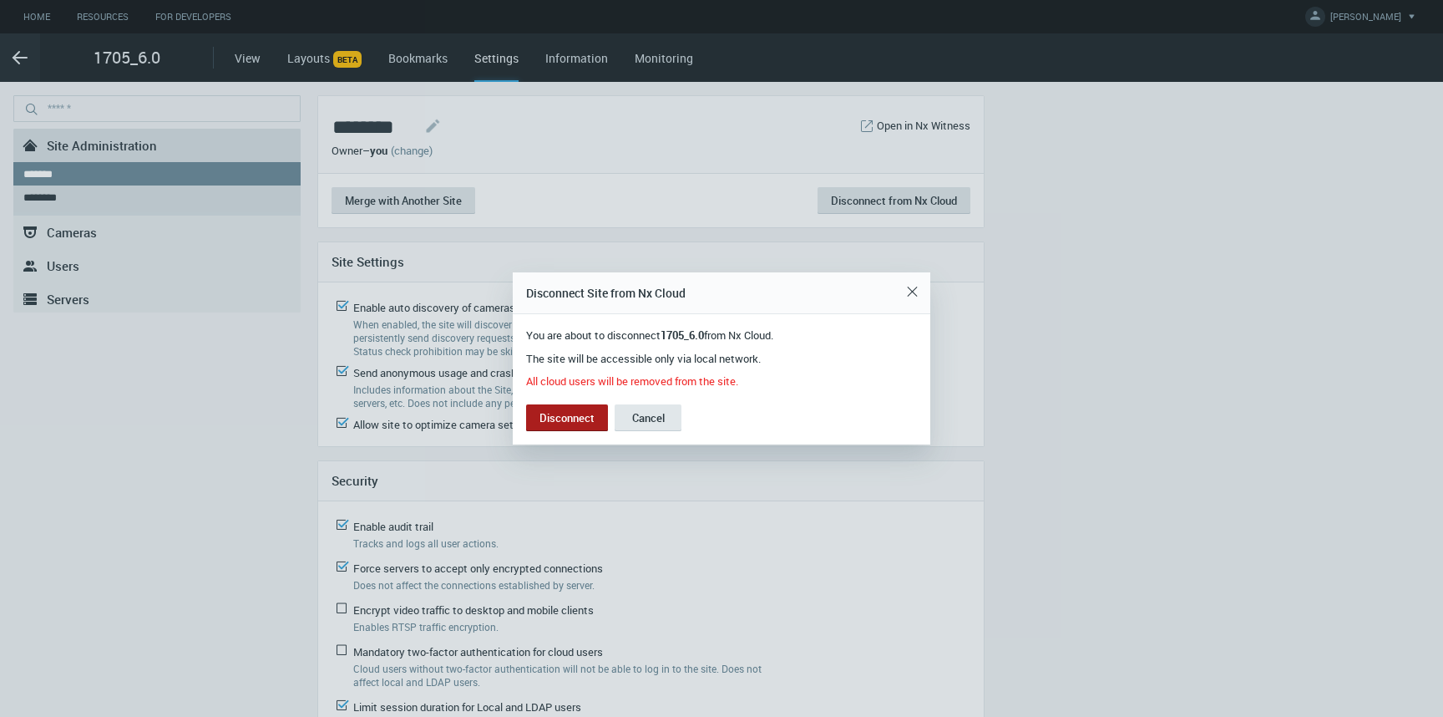
click at [553, 424] on button "Disconnect" at bounding box center [567, 417] width 82 height 27
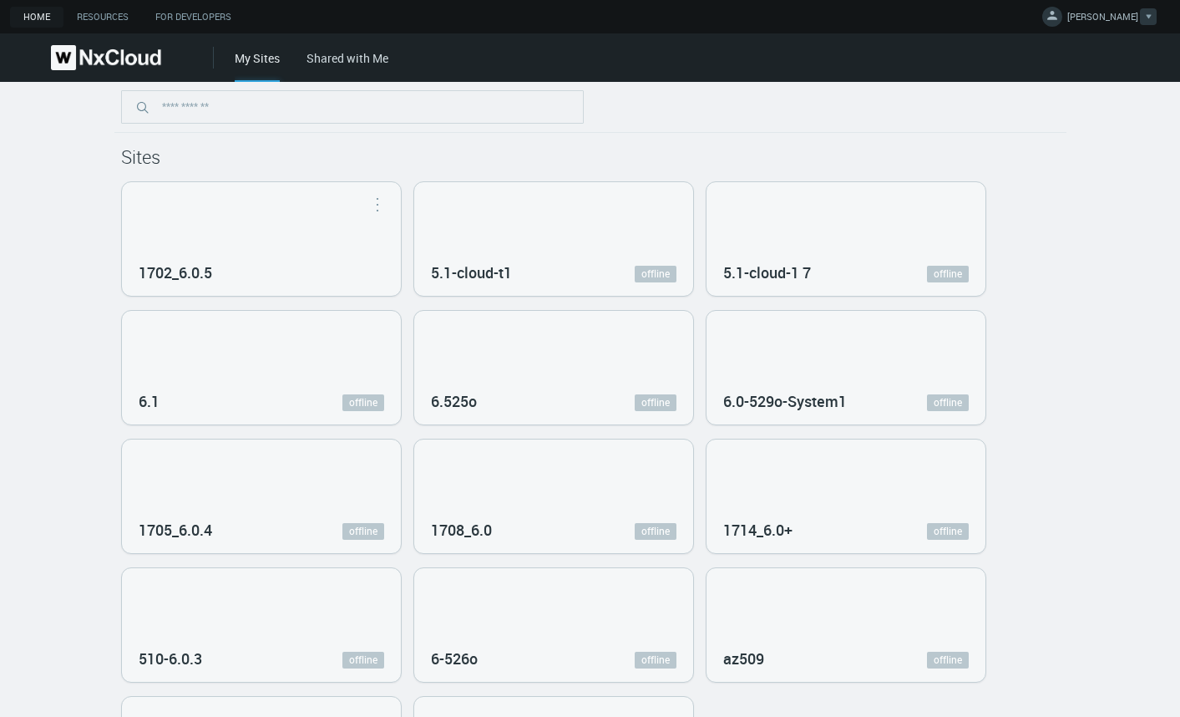
click at [1114, 16] on span "[PERSON_NAME]" at bounding box center [1102, 19] width 71 height 19
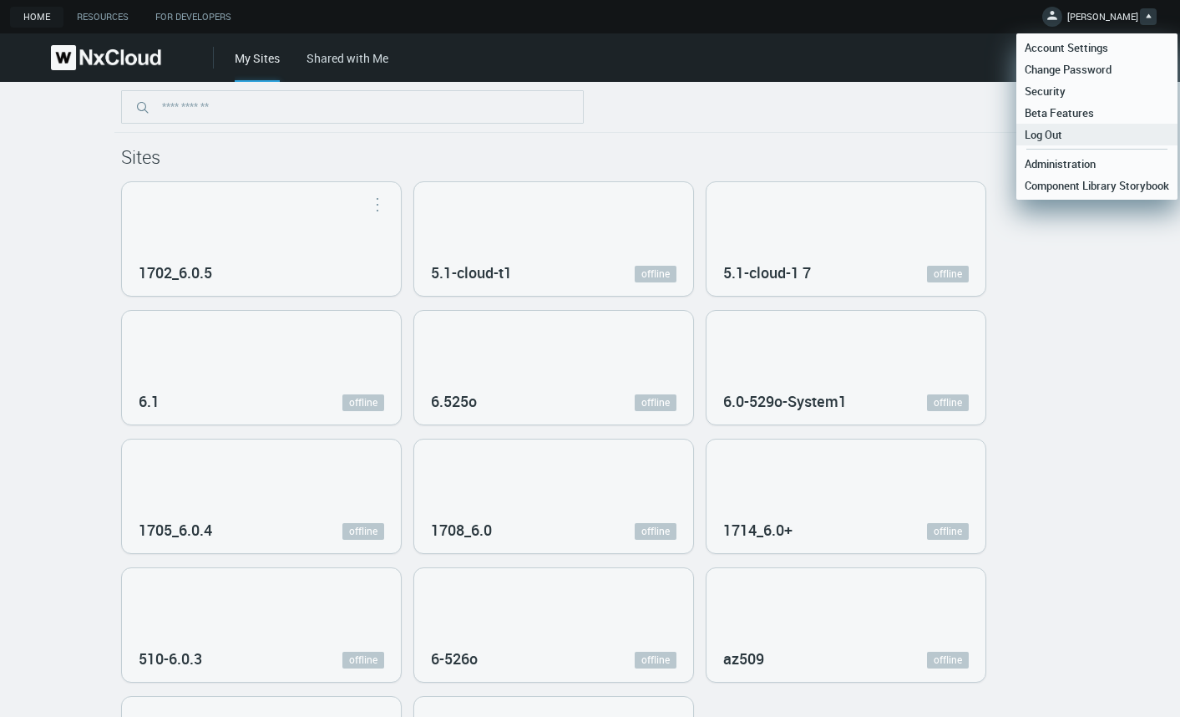
click at [1088, 131] on link "Log Out" at bounding box center [1096, 135] width 161 height 22
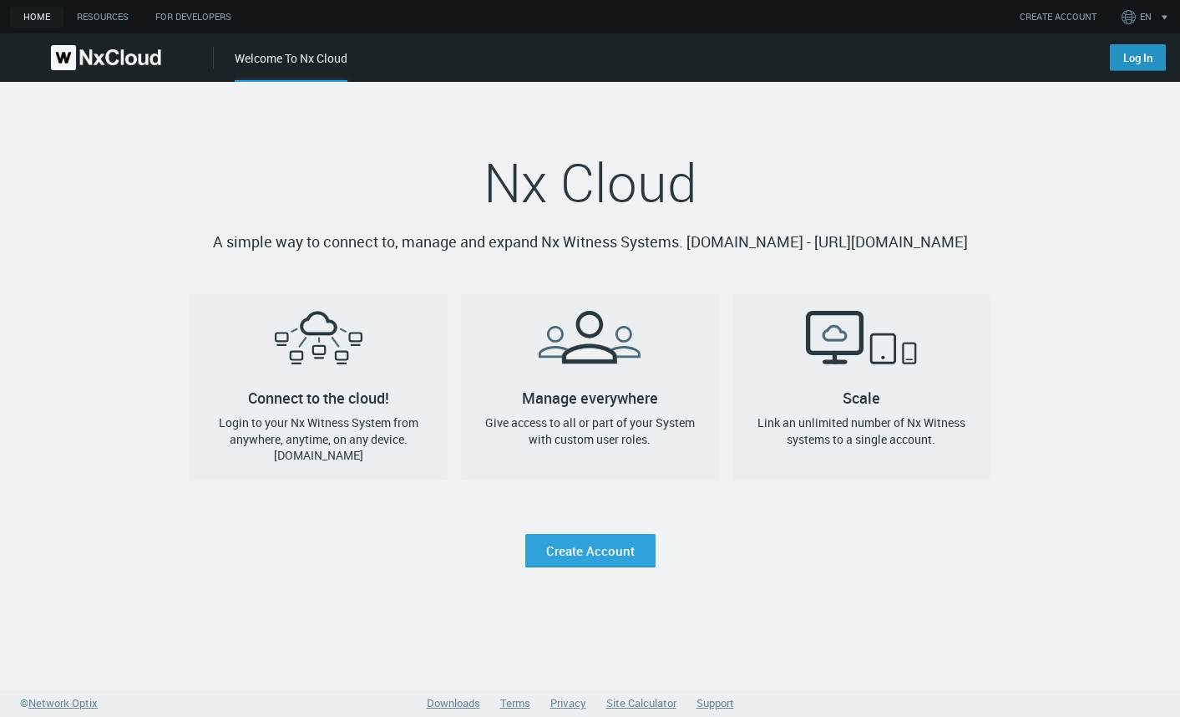
click at [1136, 51] on link "Log In" at bounding box center [1138, 57] width 56 height 27
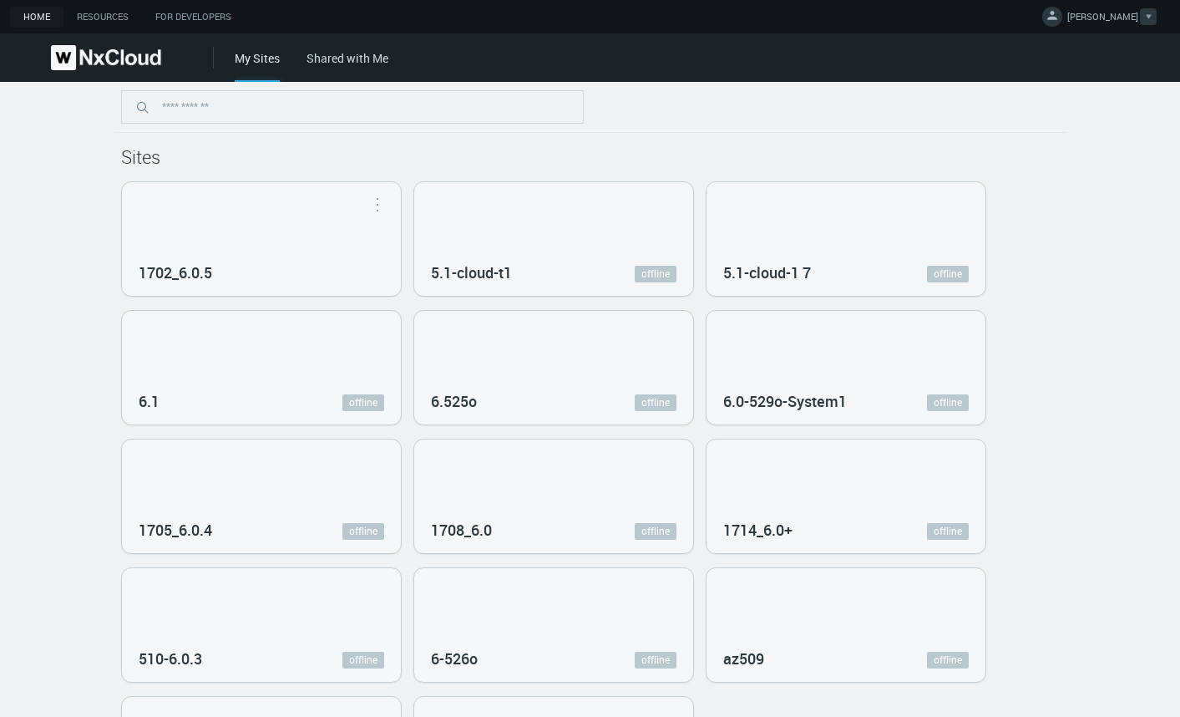
click at [1073, 13] on button "[PERSON_NAME]" at bounding box center [1099, 17] width 129 height 34
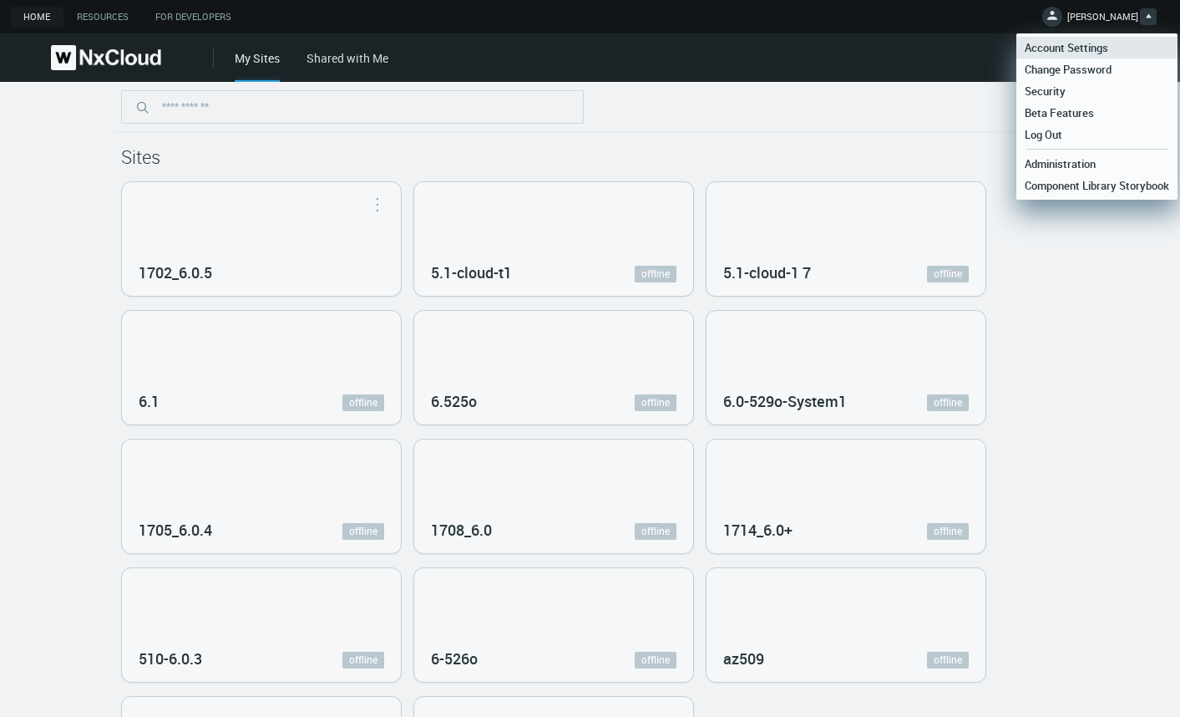
click at [1057, 43] on span "Account Settings" at bounding box center [1066, 47] width 100 height 15
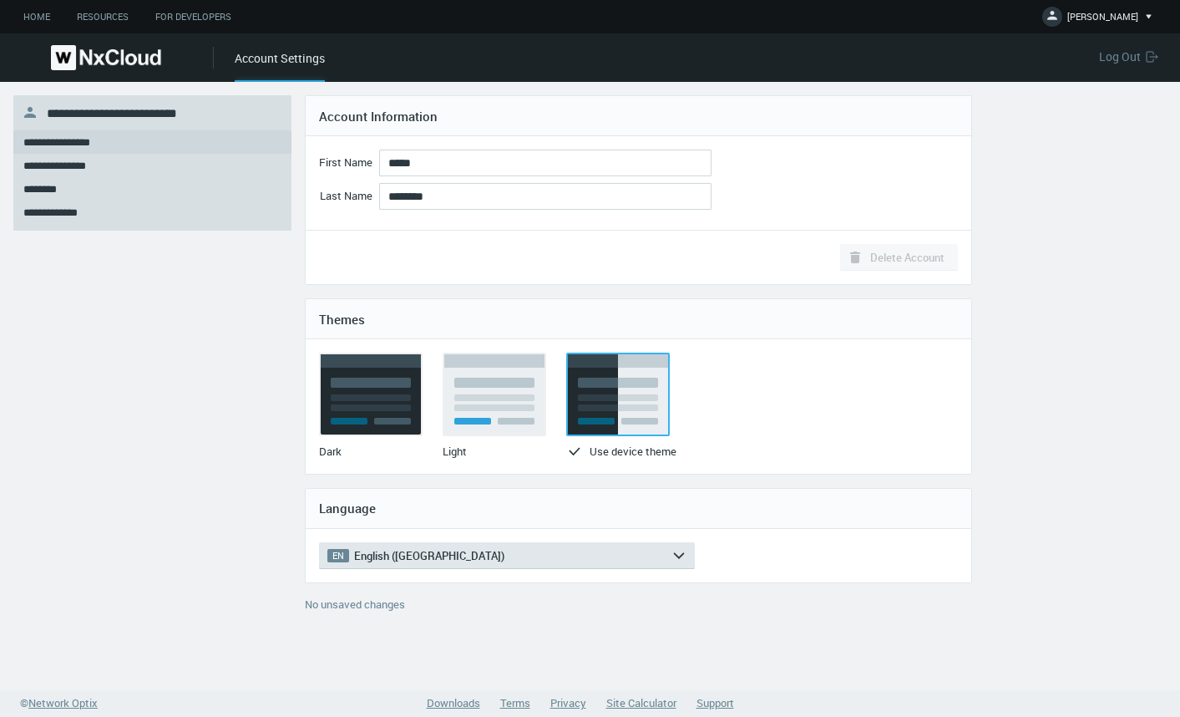
click at [177, 114] on span "**********" at bounding box center [112, 113] width 130 height 13
click at [84, 53] on img at bounding box center [106, 57] width 110 height 25
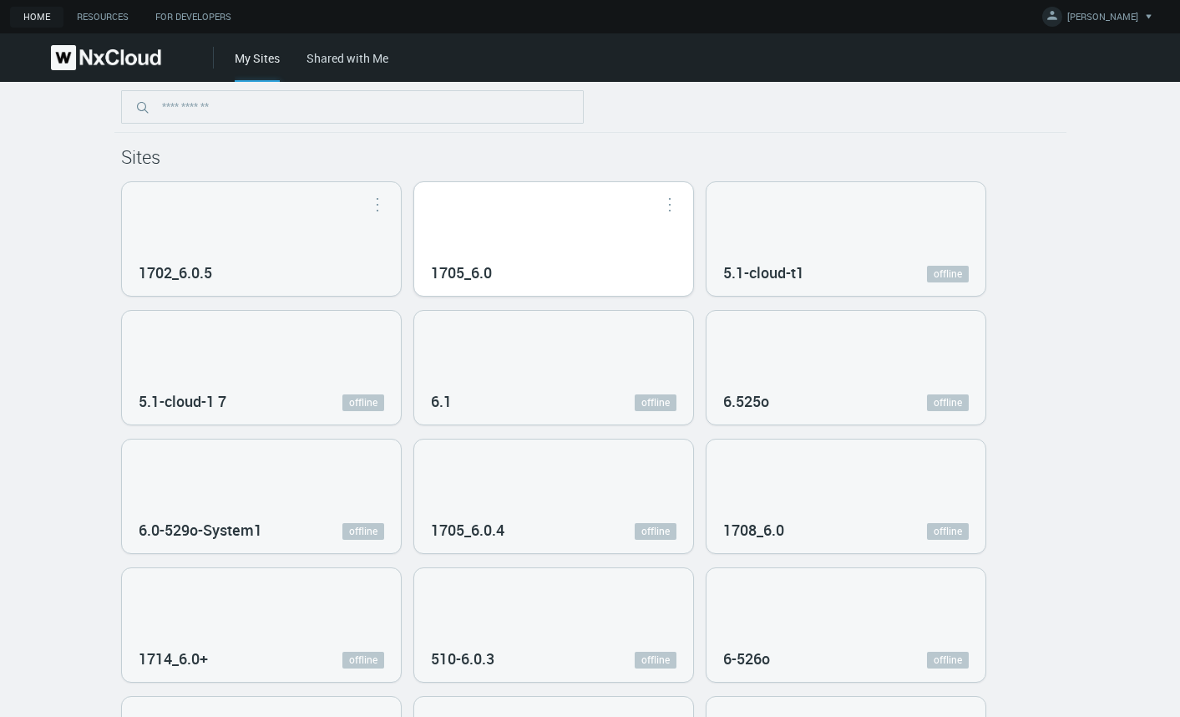
click at [484, 261] on div "1705_6.0" at bounding box center [554, 271] width 246 height 30
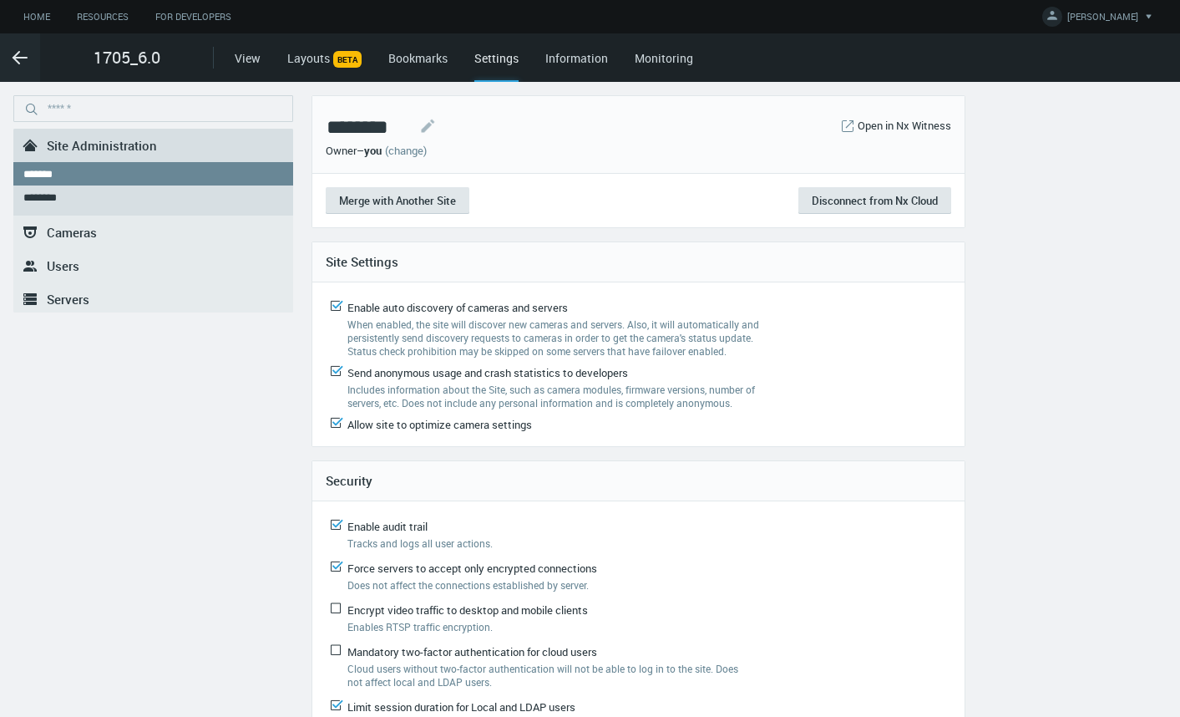
click at [80, 296] on span "Servers" at bounding box center [68, 299] width 43 height 17
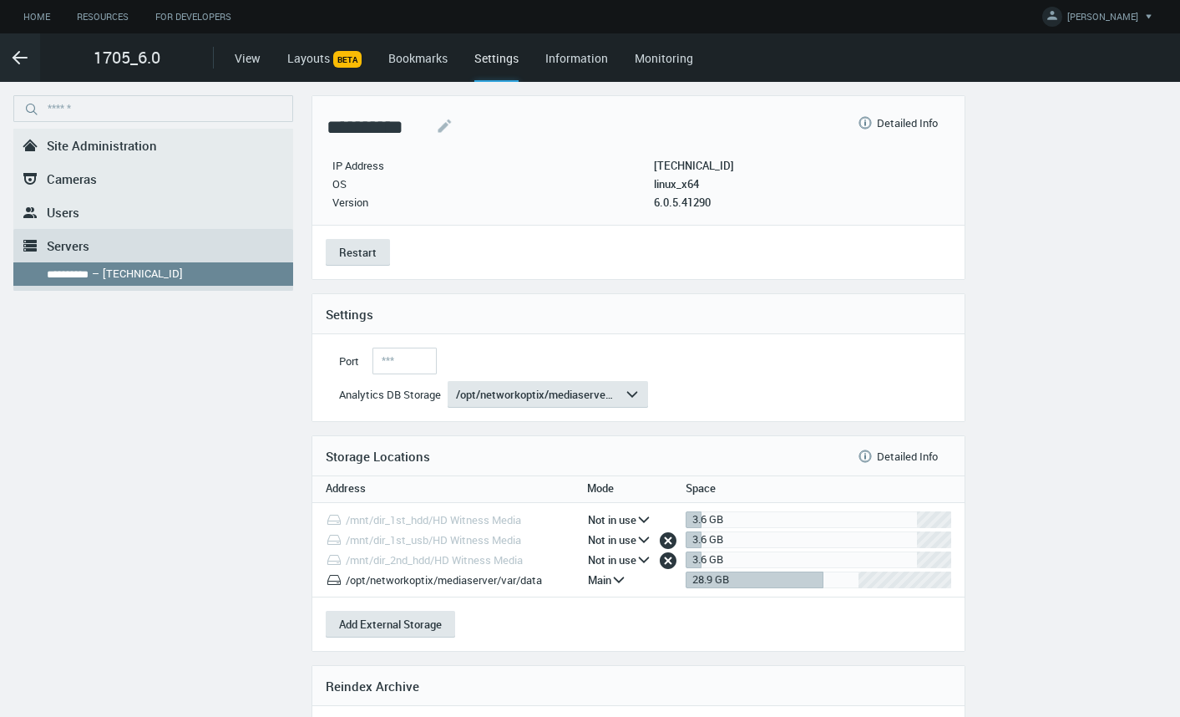
click at [89, 144] on span "Site Administration" at bounding box center [102, 145] width 110 height 17
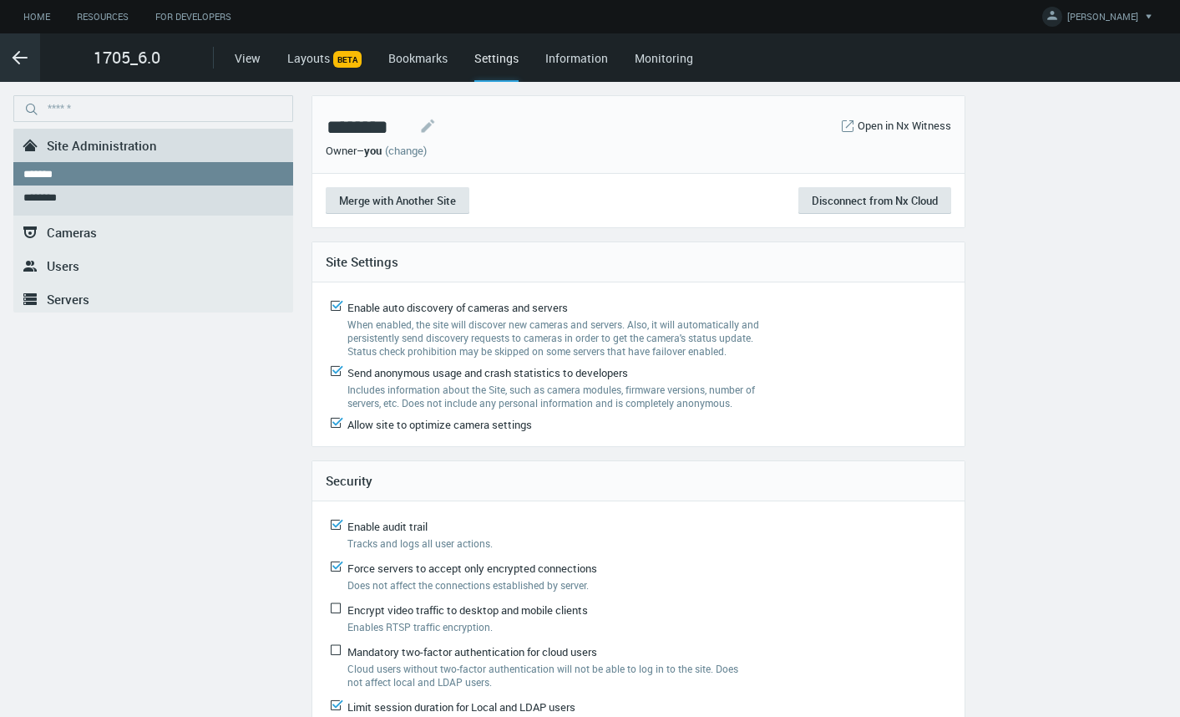
click at [19, 53] on icon ".arrow {fill-rule:evenodd;clip-rule:evenodd;fill:none;stroke:var(--btn-arrow-co…" at bounding box center [20, 58] width 20 height 20
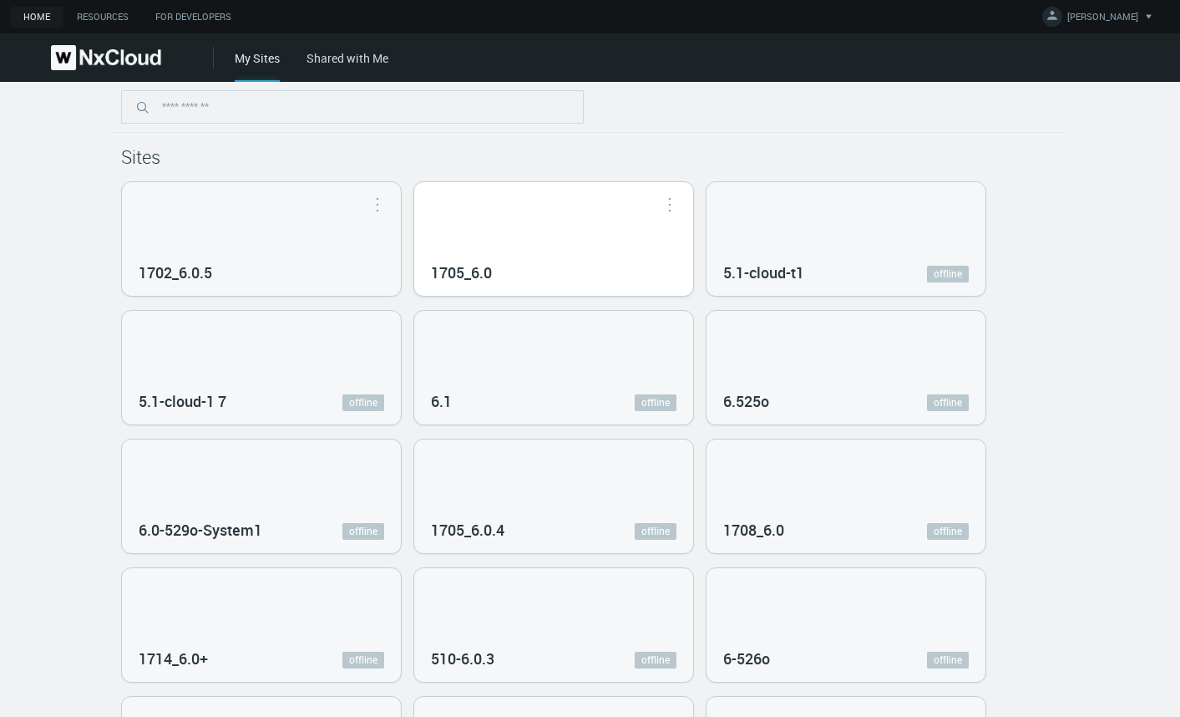
click at [521, 260] on div "1705_6.0" at bounding box center [554, 271] width 246 height 30
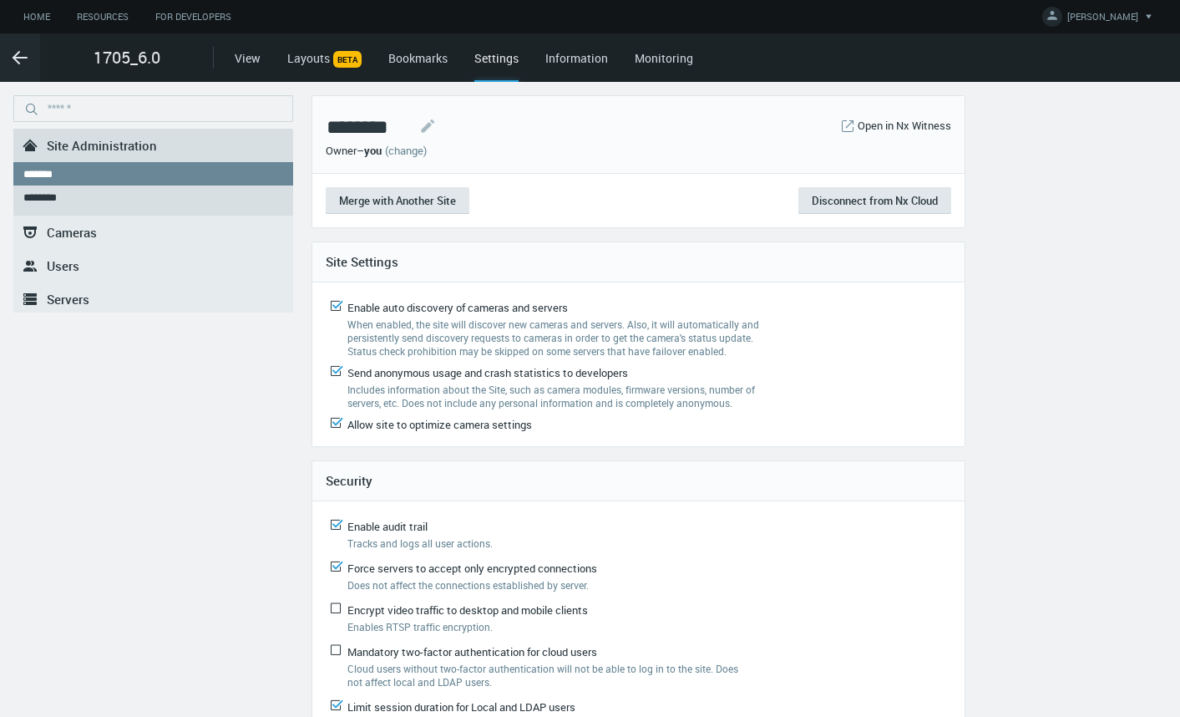
click at [83, 301] on span "Servers" at bounding box center [68, 299] width 43 height 17
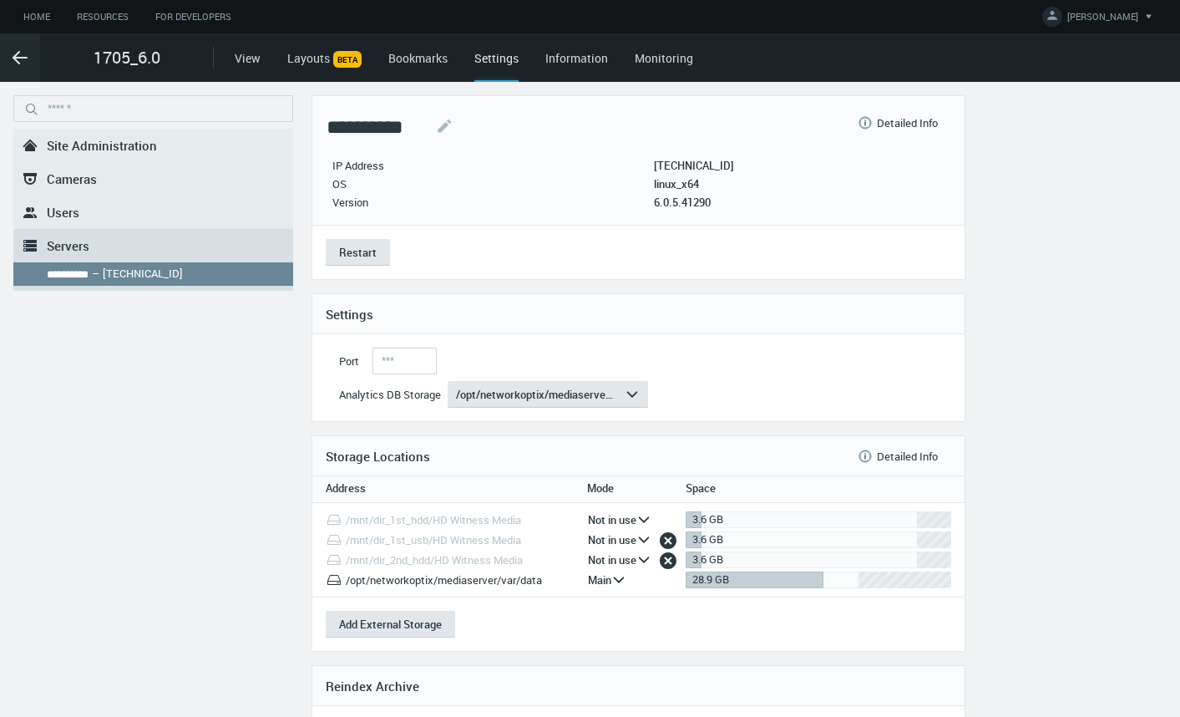
drag, startPoint x: 732, startPoint y: 212, endPoint x: 656, endPoint y: 202, distance: 76.7
click at [656, 202] on div "**********" at bounding box center [638, 160] width 652 height 129
copy div "6.0.5.41290"
